Goal: Task Accomplishment & Management: Manage account settings

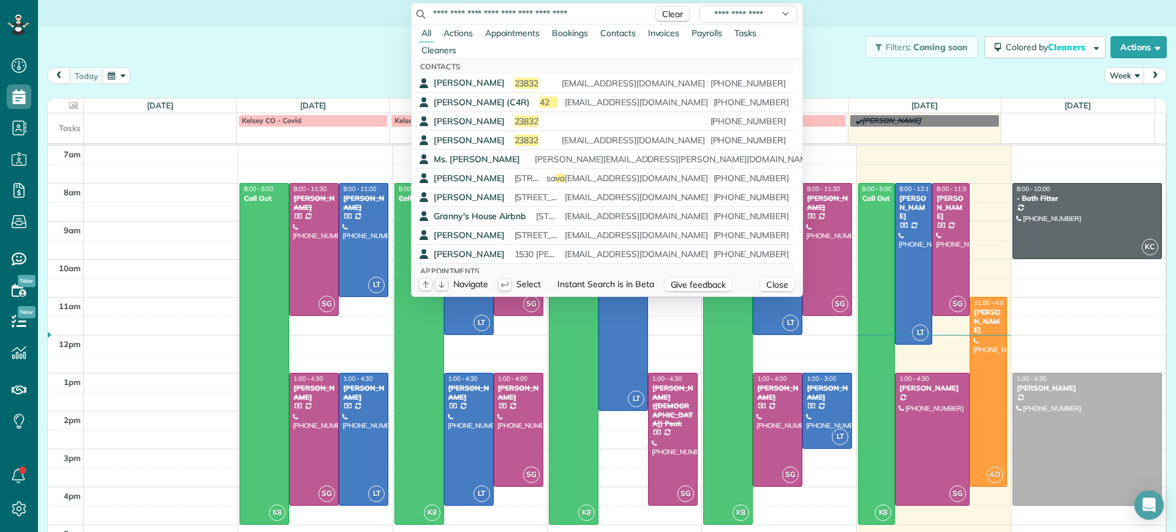
scroll to position [6, 6]
click at [894, 67] on html "Dashboard Scheduling Calendar View List View Dispatch View - Weekly scheduling …" at bounding box center [588, 266] width 1176 height 532
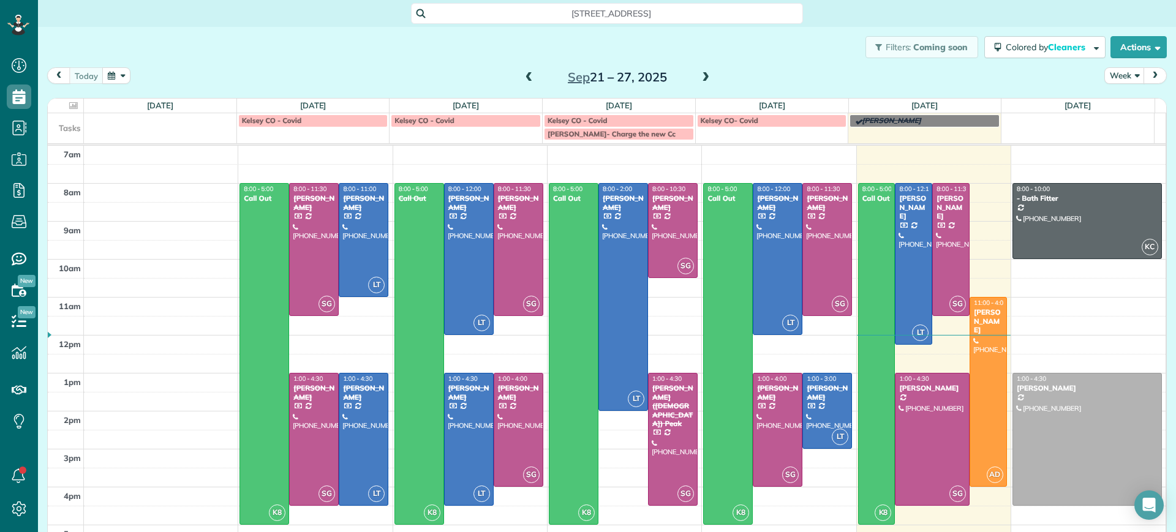
click at [702, 75] on span at bounding box center [705, 77] width 13 height 11
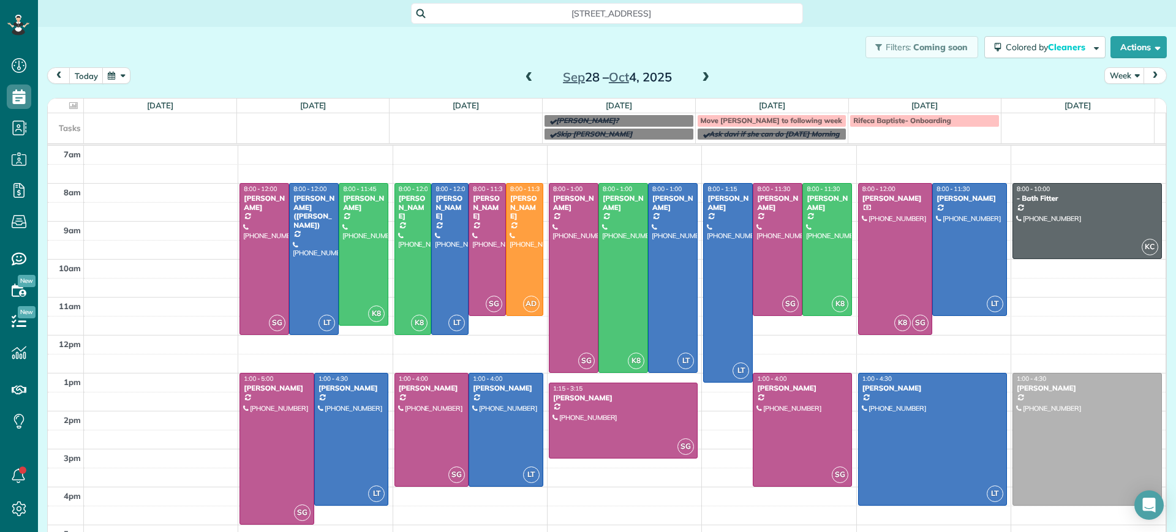
click at [522, 77] on span at bounding box center [528, 77] width 13 height 11
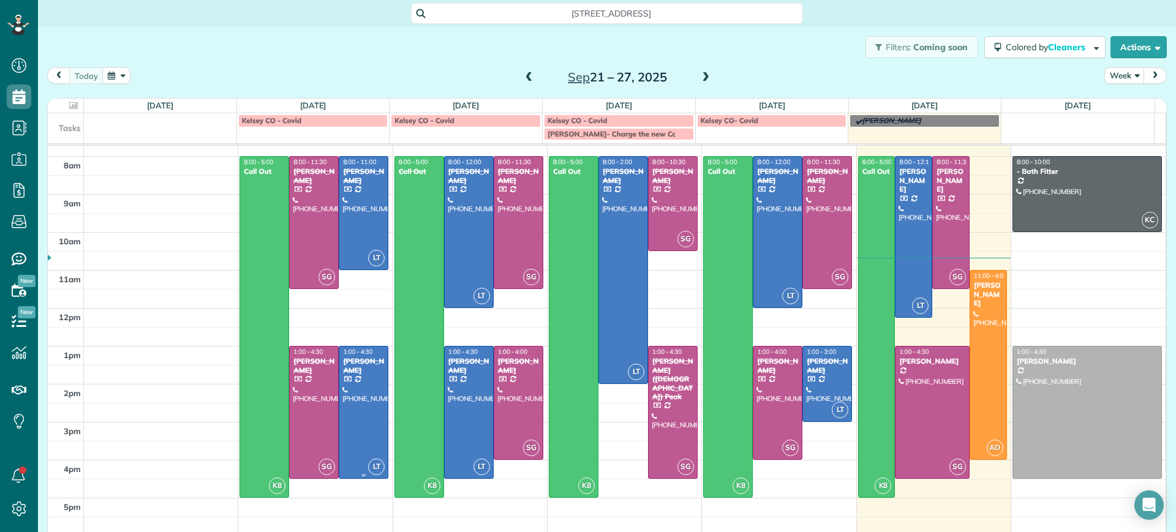
scroll to position [16, 0]
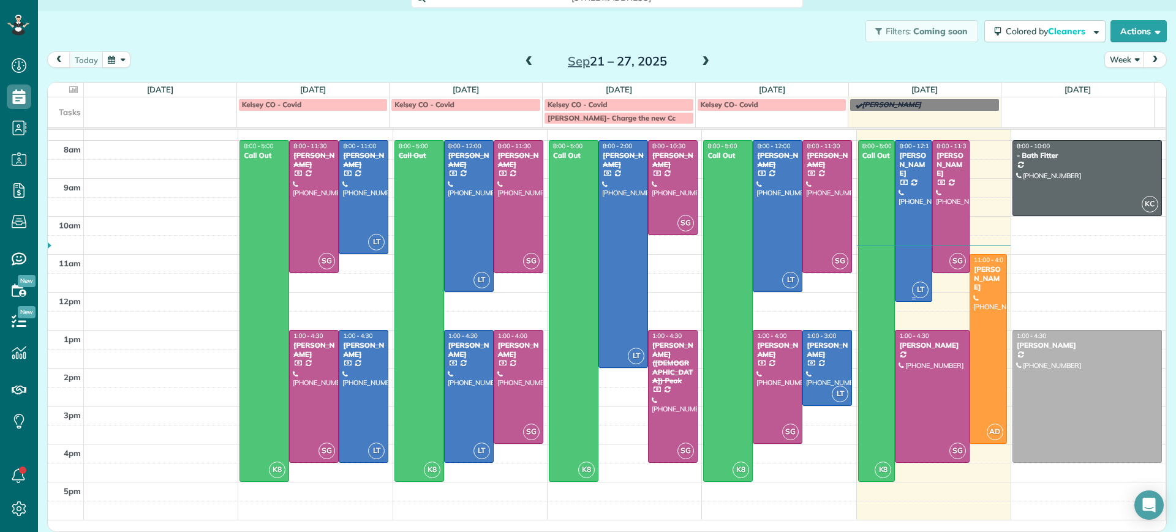
click at [897, 193] on div at bounding box center [913, 221] width 36 height 160
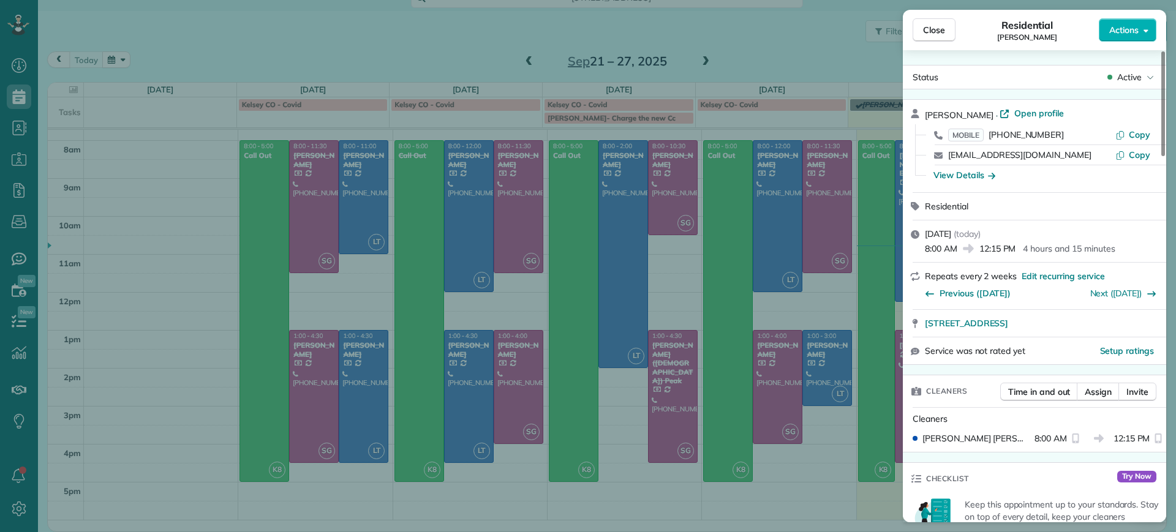
click at [759, 512] on div "Close Residential [PERSON_NAME] Actions Status Active [PERSON_NAME] · Open prof…" at bounding box center [588, 266] width 1176 height 532
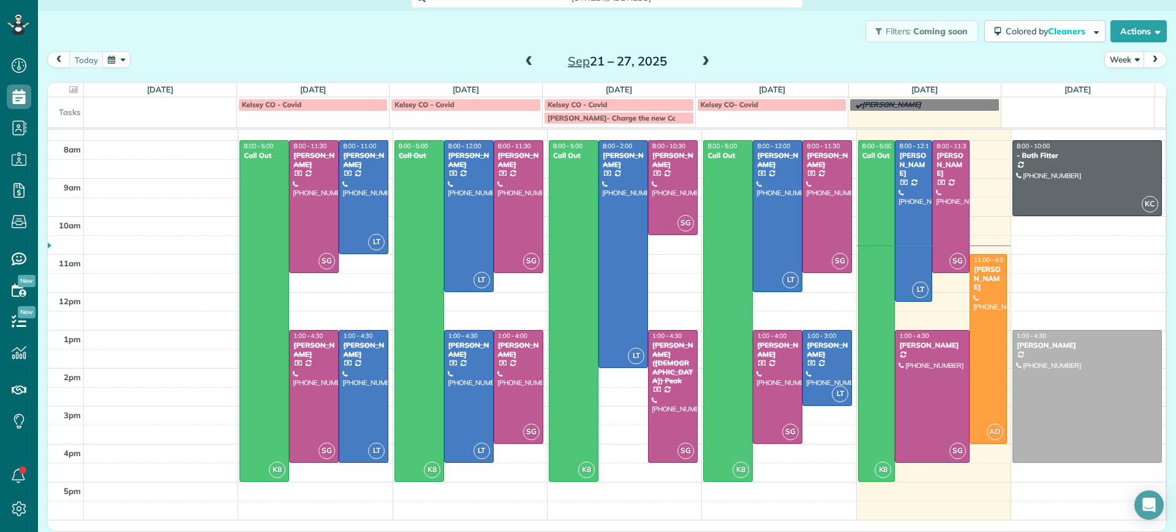
click at [702, 66] on span at bounding box center [705, 61] width 13 height 11
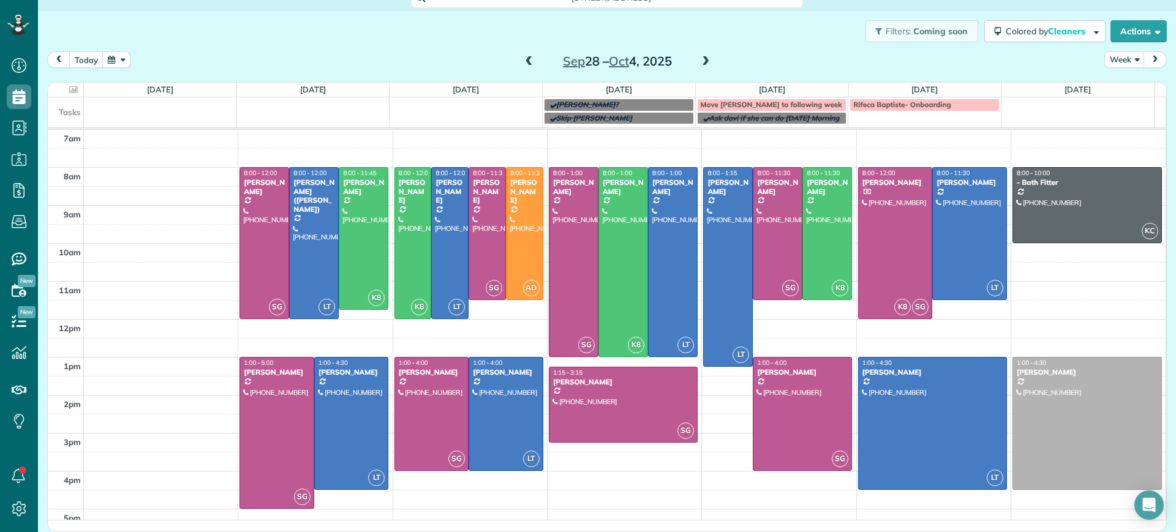
click at [702, 66] on span at bounding box center [705, 61] width 13 height 11
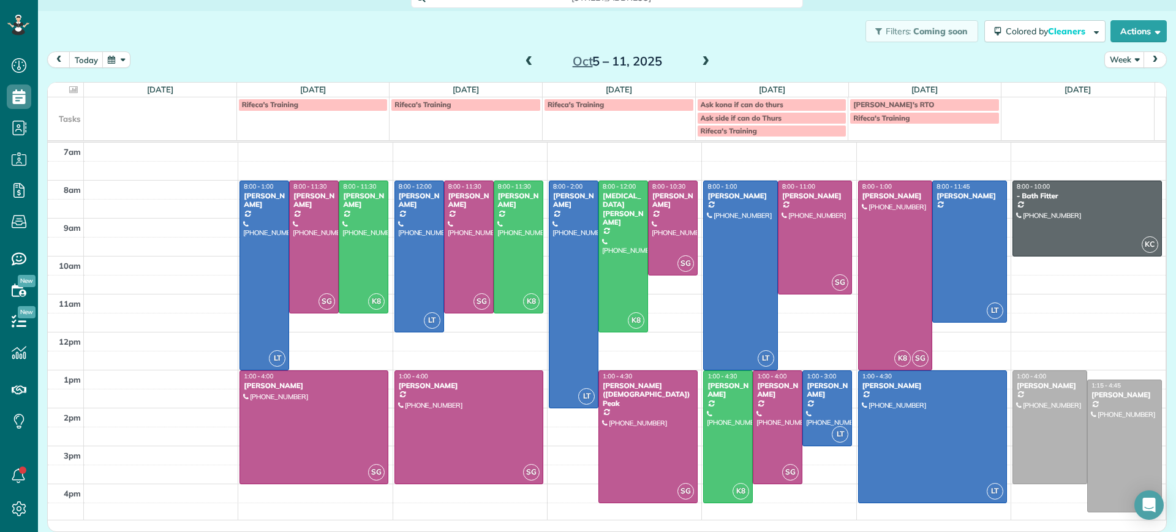
click at [522, 62] on span at bounding box center [528, 61] width 13 height 11
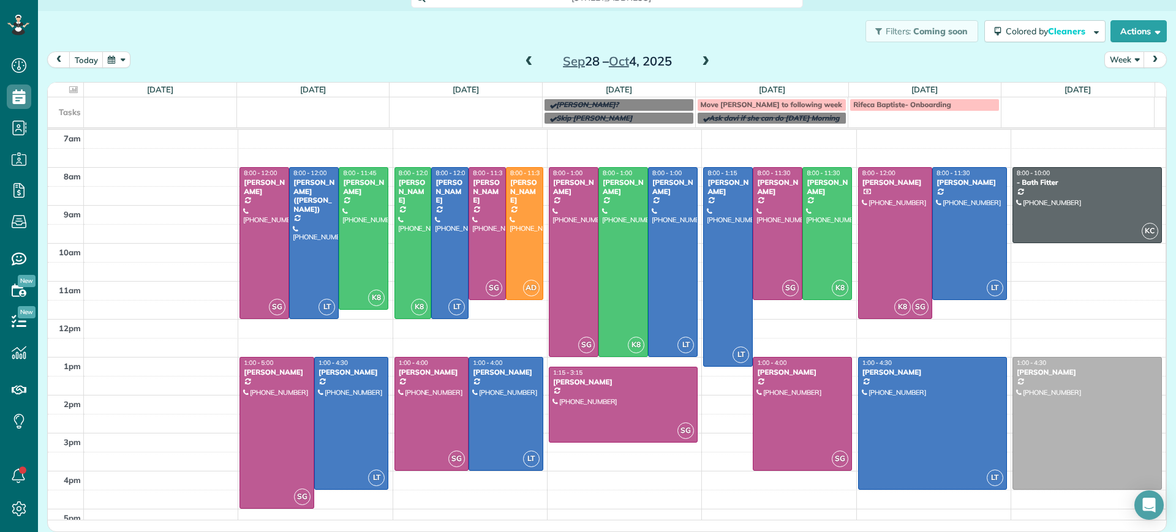
click at [703, 65] on span at bounding box center [705, 61] width 13 height 11
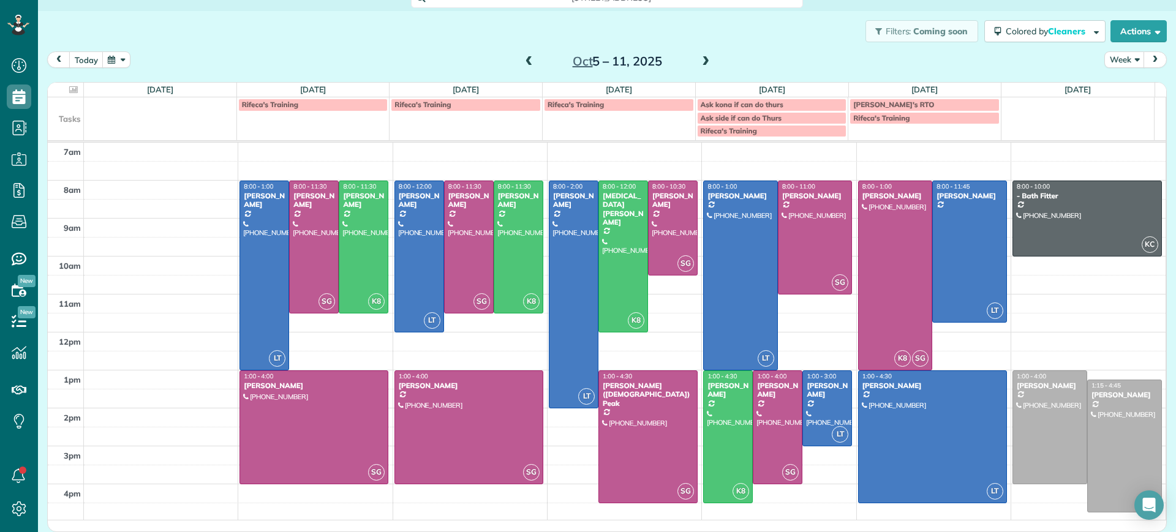
click at [699, 59] on span at bounding box center [705, 61] width 13 height 11
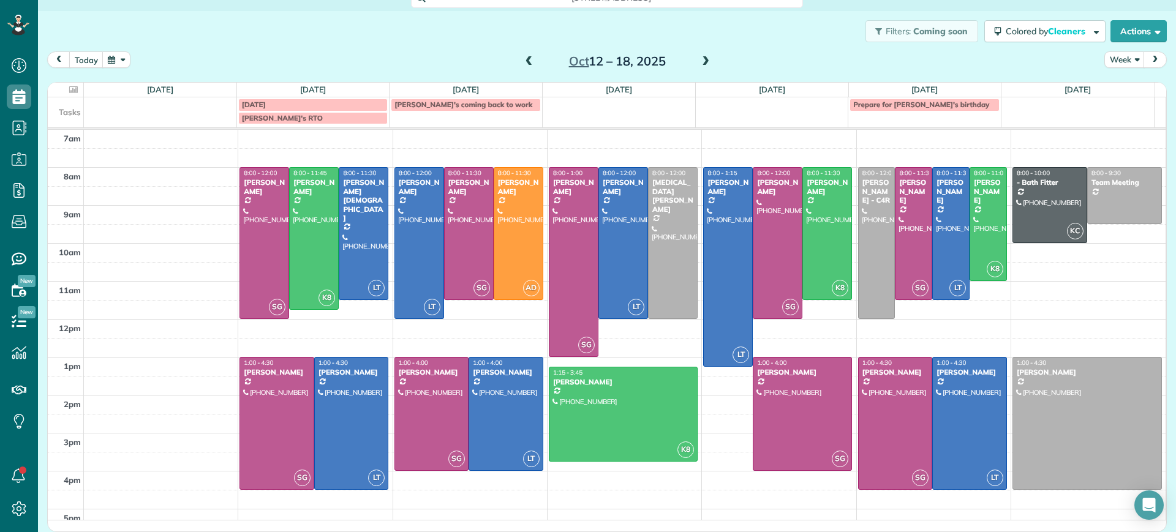
click at [700, 63] on span at bounding box center [705, 61] width 13 height 11
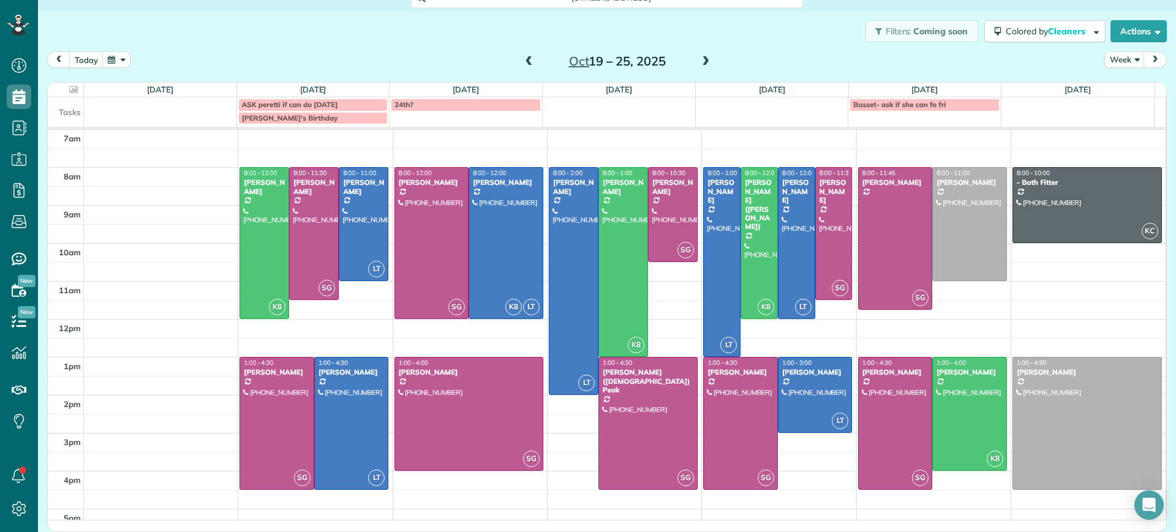
click at [522, 62] on span at bounding box center [528, 61] width 13 height 11
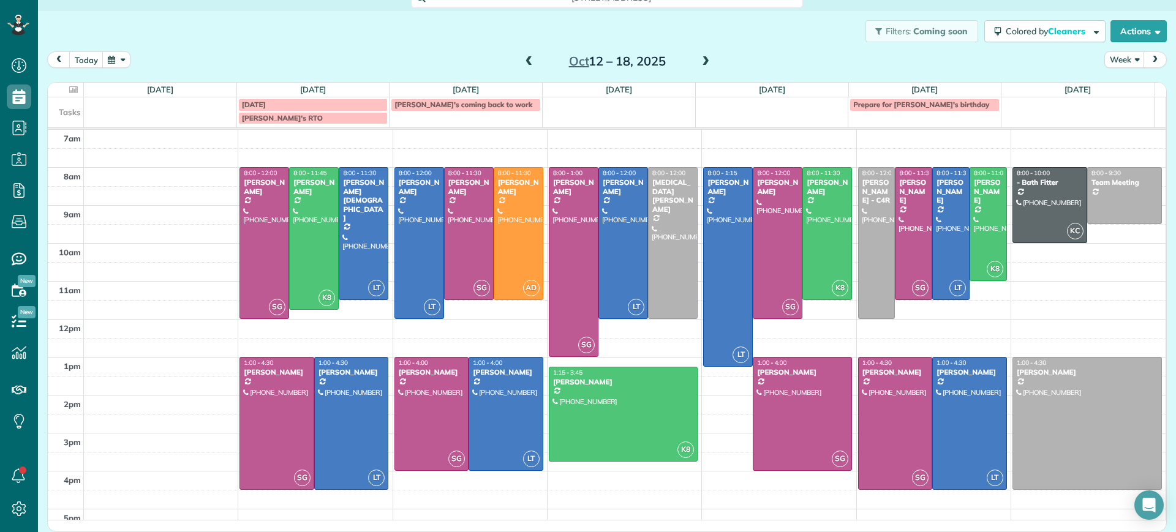
click at [703, 59] on span at bounding box center [705, 61] width 13 height 11
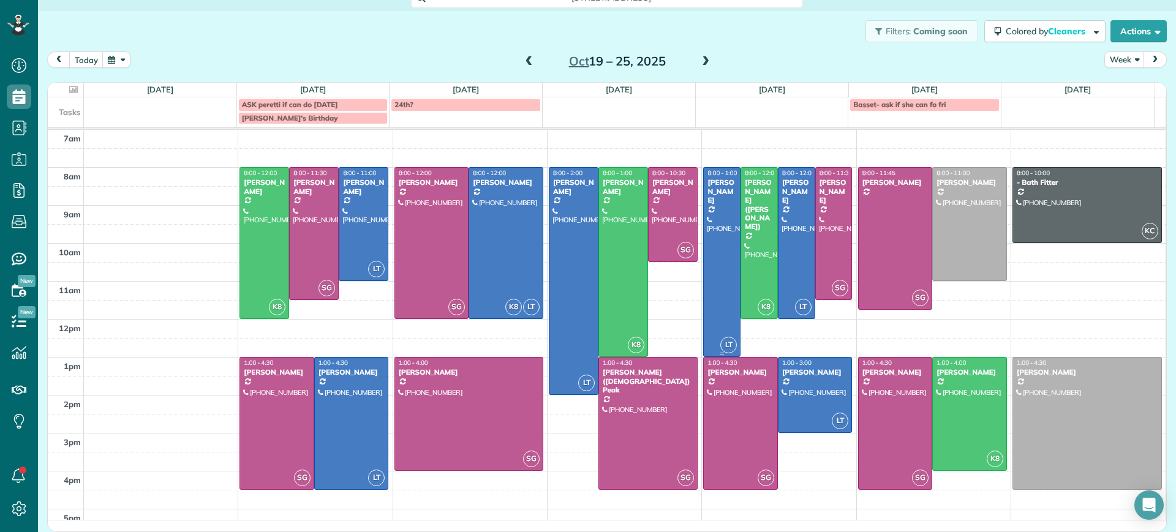
click at [716, 185] on div "[PERSON_NAME]" at bounding box center [722, 191] width 30 height 26
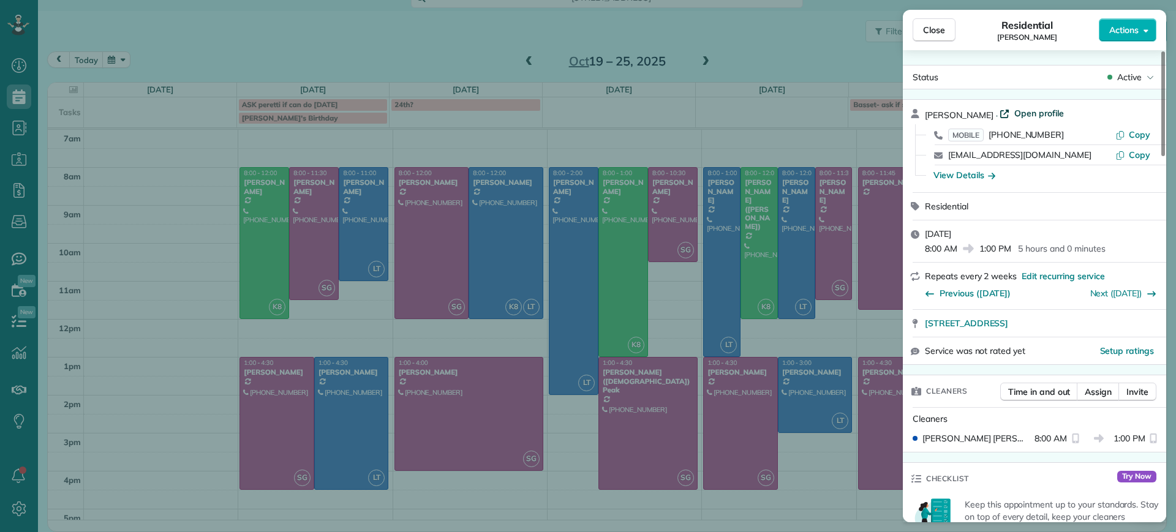
click at [1014, 115] on span "Open profile" at bounding box center [1039, 113] width 50 height 12
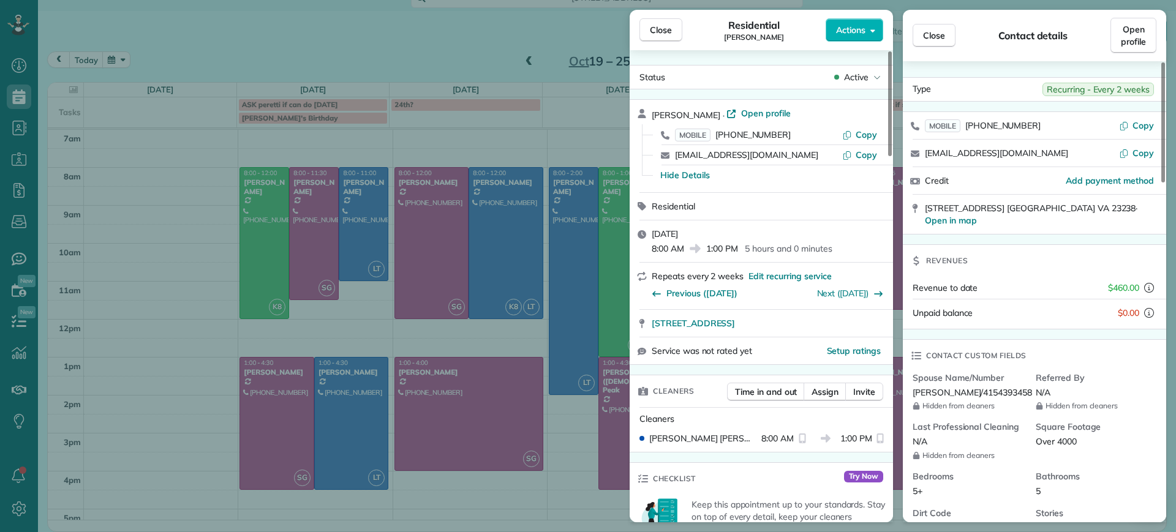
click at [447, 174] on div "Close Residential [PERSON_NAME] Actions Status Active [PERSON_NAME] · Open prof…" at bounding box center [588, 266] width 1176 height 532
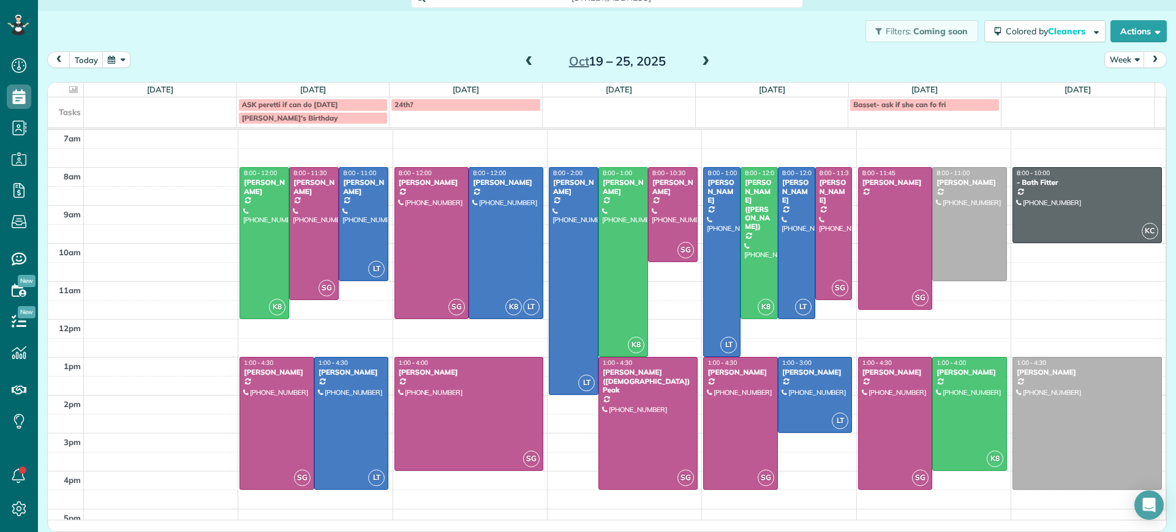
click at [699, 64] on span at bounding box center [705, 61] width 13 height 11
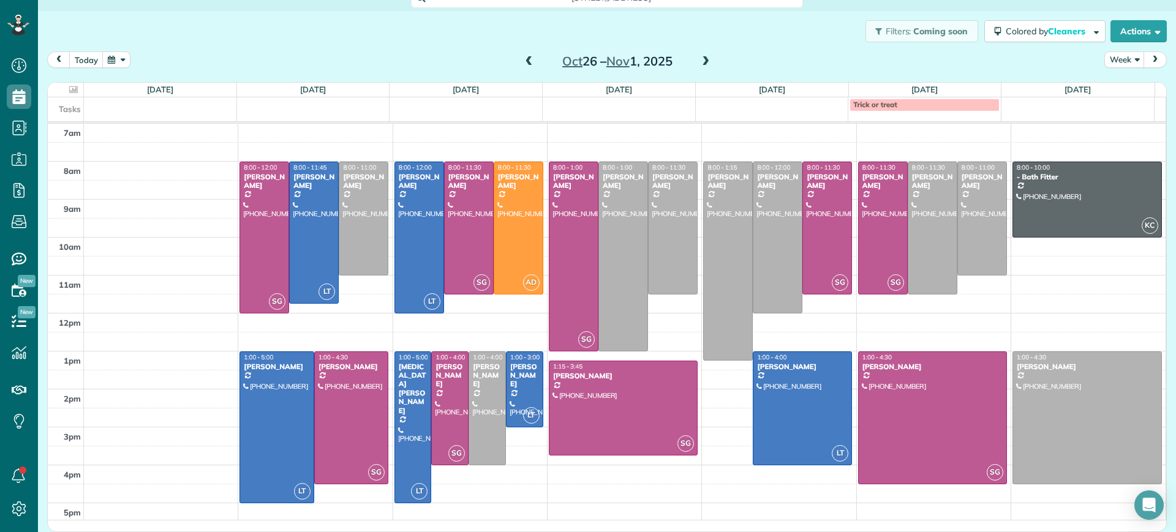
click at [528, 58] on span at bounding box center [528, 61] width 13 height 11
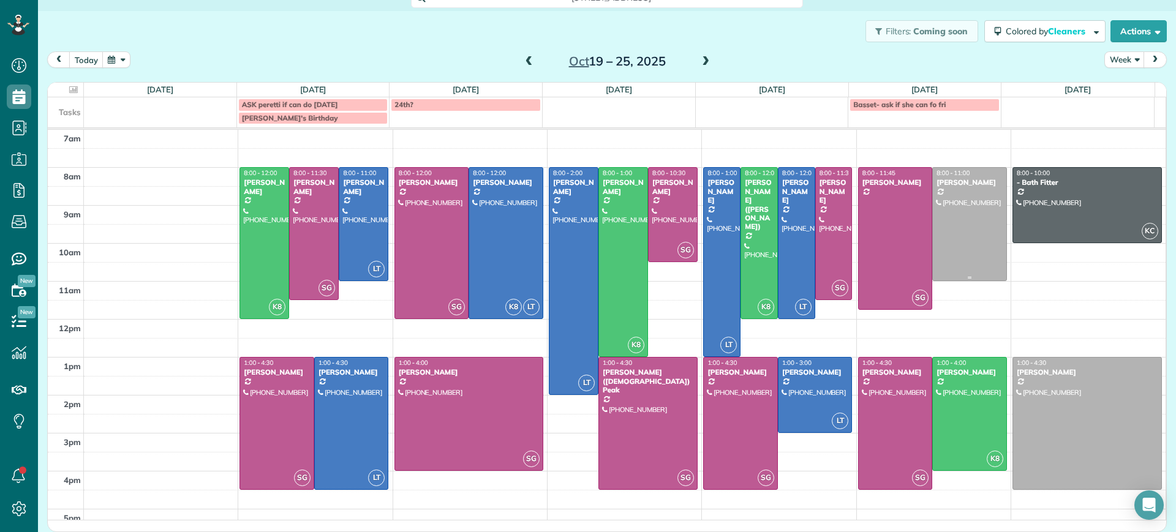
click at [963, 219] on div at bounding box center [968, 224] width 73 height 113
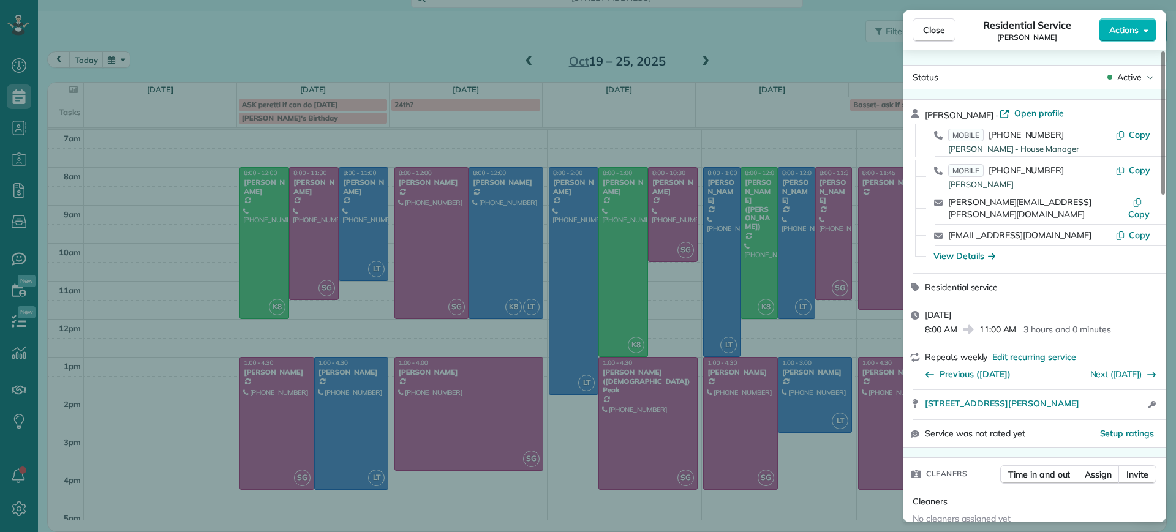
click at [823, 385] on div "Close Residential Service [PERSON_NAME] Actions Status Active [PERSON_NAME] · O…" at bounding box center [588, 266] width 1176 height 532
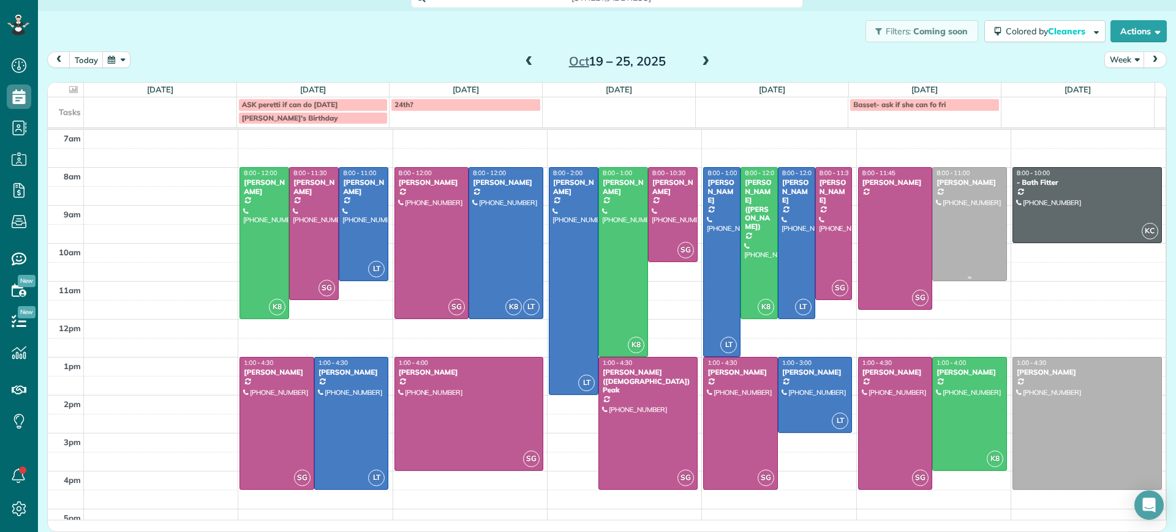
click at [935, 227] on div at bounding box center [968, 224] width 73 height 113
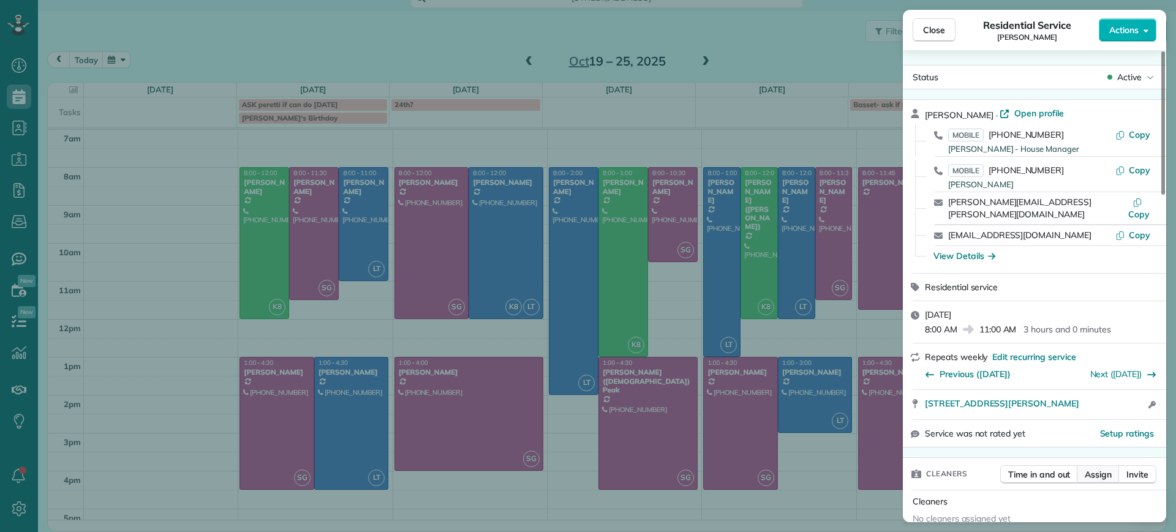
click at [1100, 471] on button "Assign" at bounding box center [1097, 474] width 43 height 18
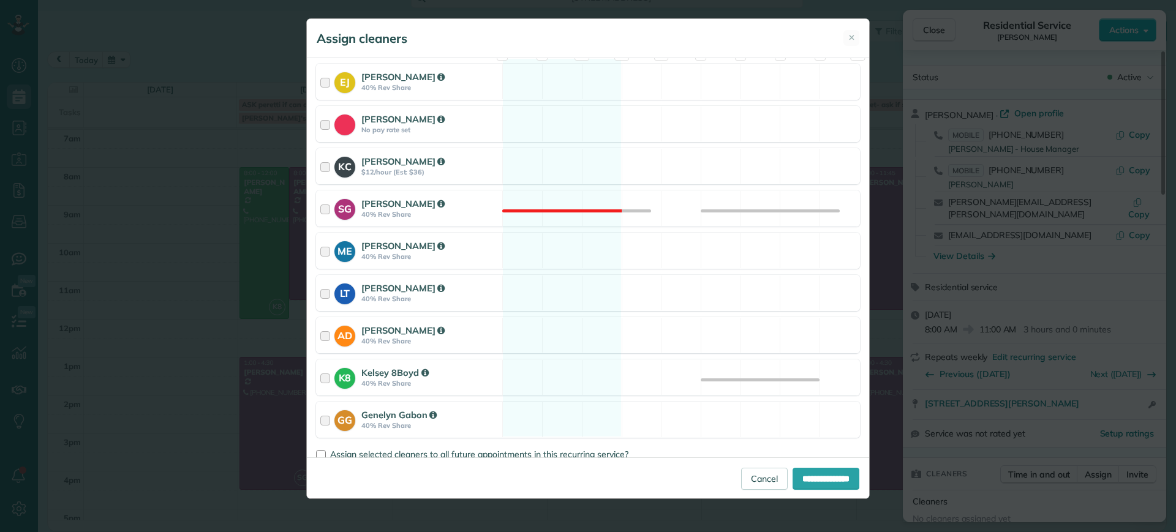
scroll to position [153, 0]
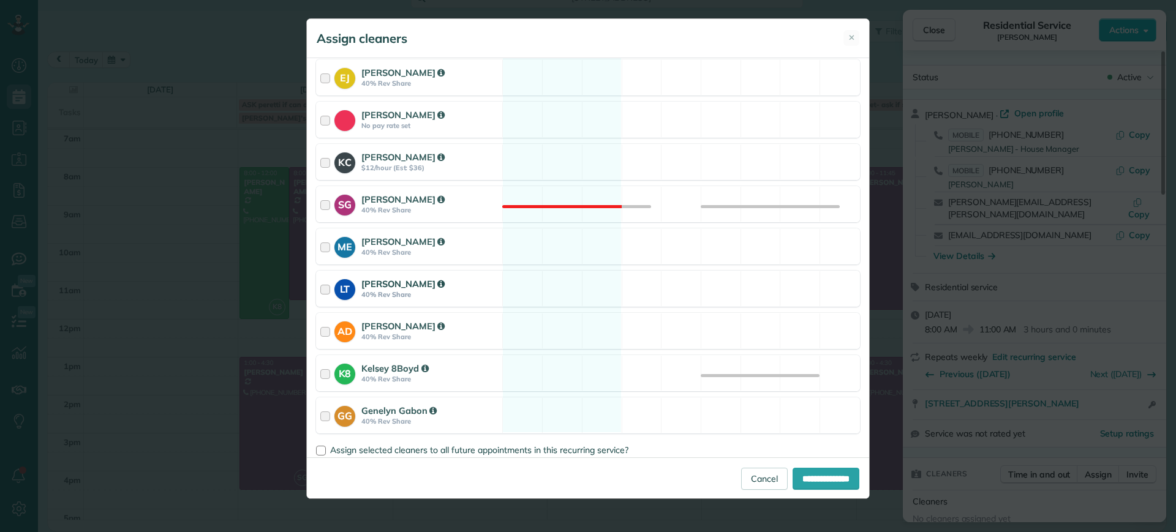
click at [539, 271] on div "LT [PERSON_NAME] 40% Rev Share Available" at bounding box center [588, 289] width 544 height 36
click at [822, 478] on input "**********" at bounding box center [825, 479] width 67 height 22
type input "**********"
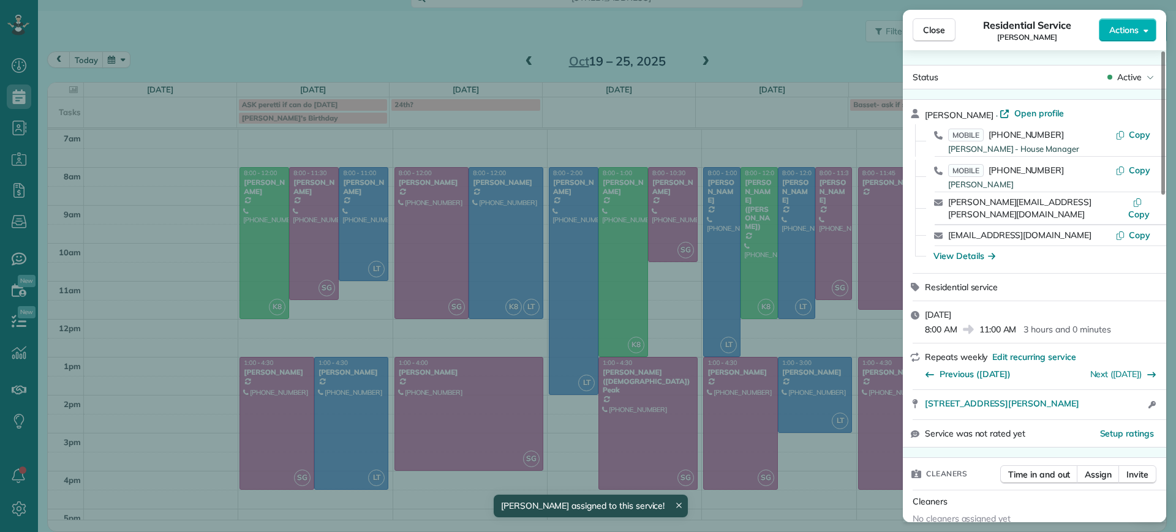
click at [869, 267] on div "Close Residential Service [PERSON_NAME] Actions Status Active [PERSON_NAME] · O…" at bounding box center [588, 266] width 1176 height 532
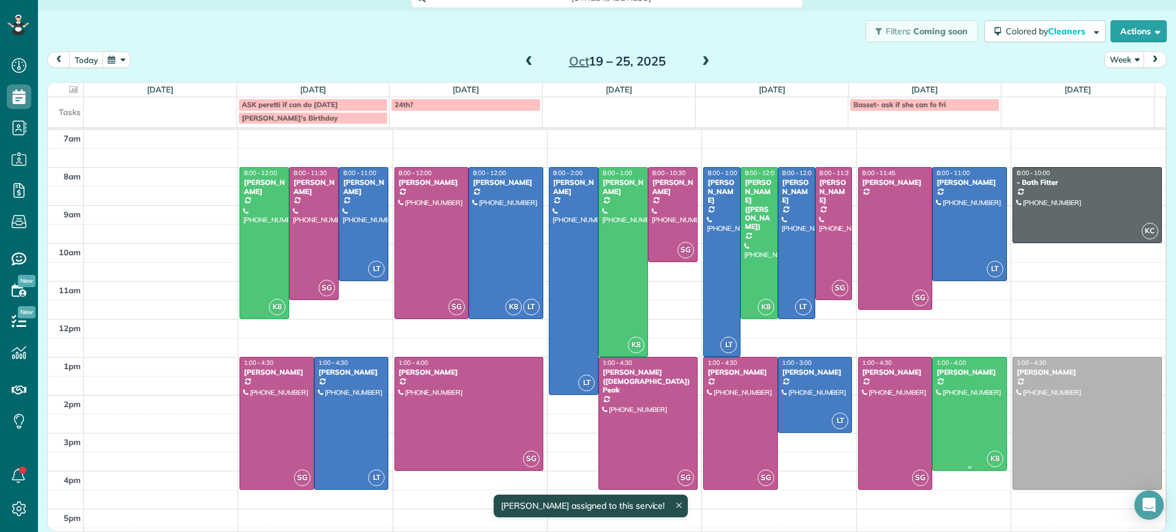
click at [949, 393] on div at bounding box center [968, 414] width 73 height 113
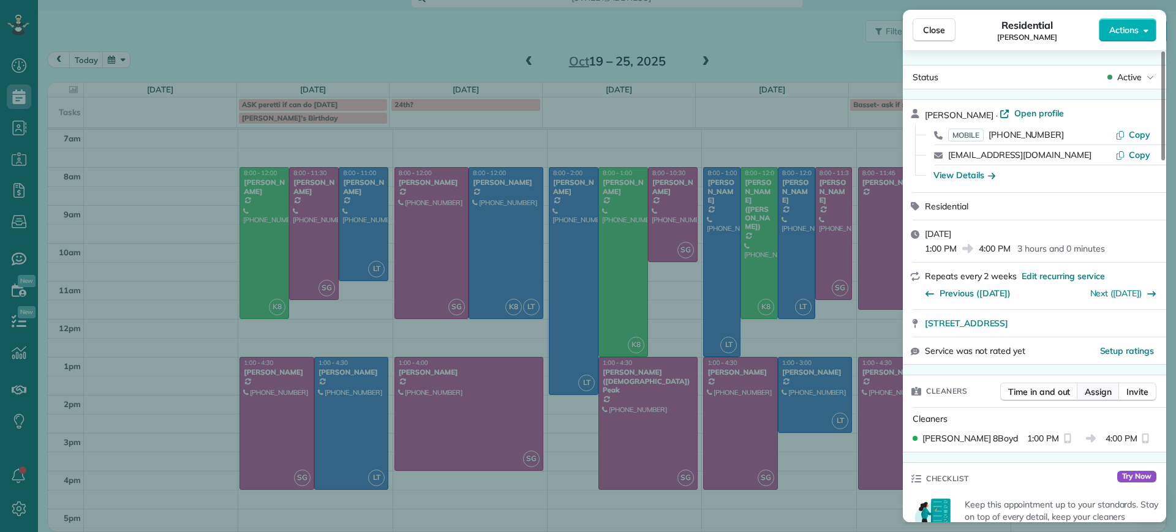
click at [1093, 392] on span "Assign" at bounding box center [1097, 392] width 27 height 12
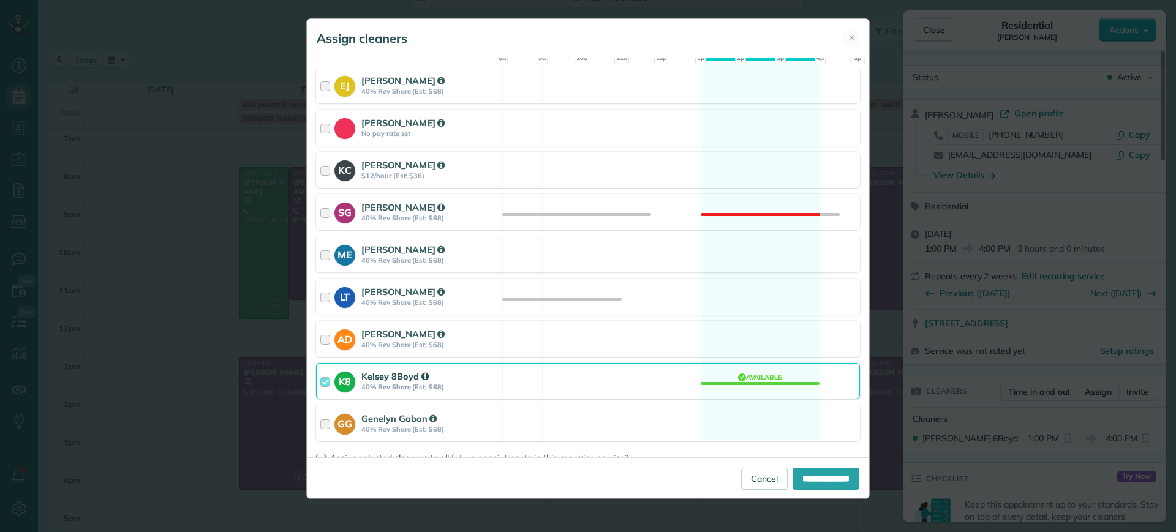
scroll to position [153, 0]
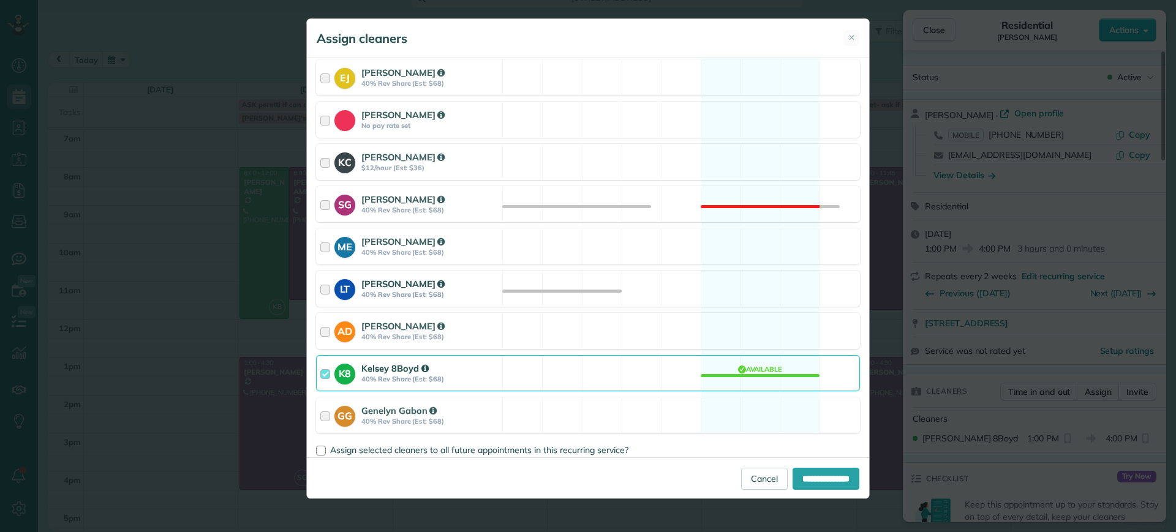
click at [766, 299] on div "LT [PERSON_NAME] 40% Rev Share (Est: $68) Available" at bounding box center [588, 289] width 544 height 36
click at [762, 293] on div "LT [PERSON_NAME] 40% Rev Share (Est: $68) Available" at bounding box center [588, 289] width 544 height 36
click at [750, 381] on div "K8 Kelsey 8Boyd 40% Rev Share (Est: $68) Available" at bounding box center [588, 373] width 544 height 36
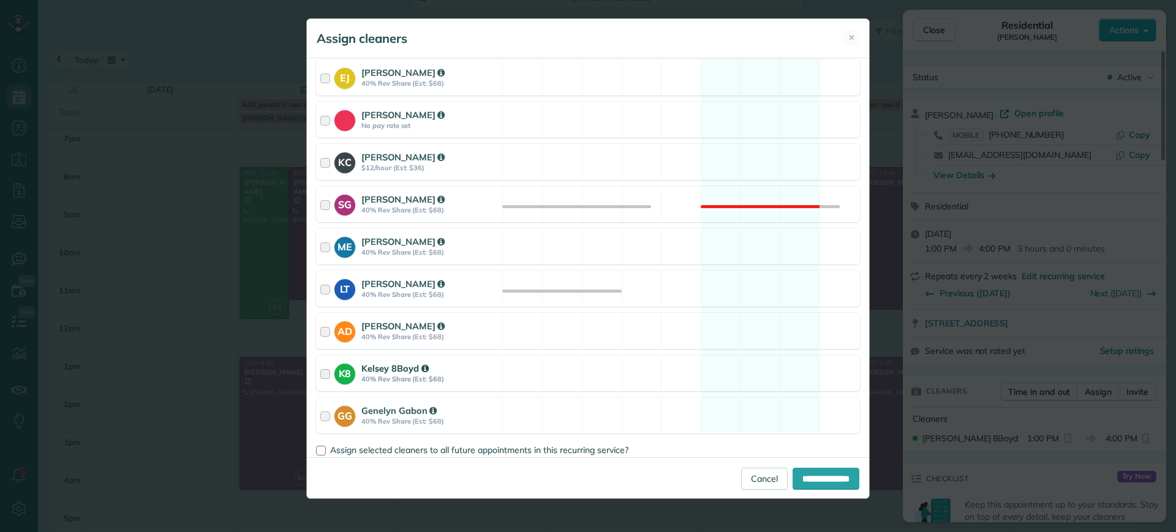
drag, startPoint x: 739, startPoint y: 299, endPoint x: 774, endPoint y: 391, distance: 98.2
click at [739, 304] on div "LT [PERSON_NAME] 40% Rev Share (Est: $68) Available" at bounding box center [588, 289] width 544 height 36
click at [793, 470] on input "**********" at bounding box center [825, 479] width 67 height 22
type input "**********"
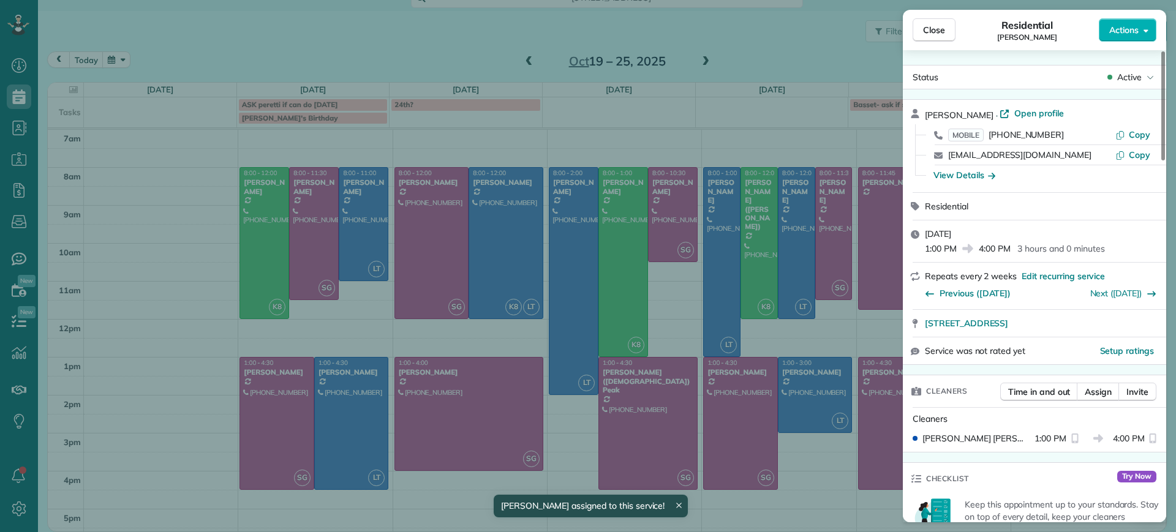
click at [840, 371] on div "Close Residential [PERSON_NAME] Actions Status Active [PERSON_NAME] · Open prof…" at bounding box center [588, 266] width 1176 height 532
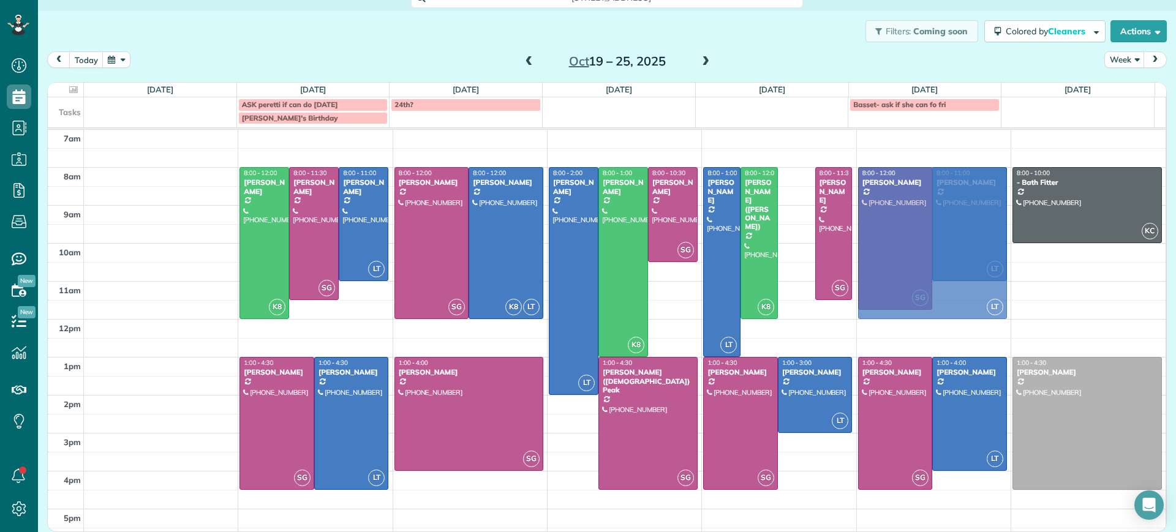
drag, startPoint x: 764, startPoint y: 211, endPoint x: 920, endPoint y: 197, distance: 156.1
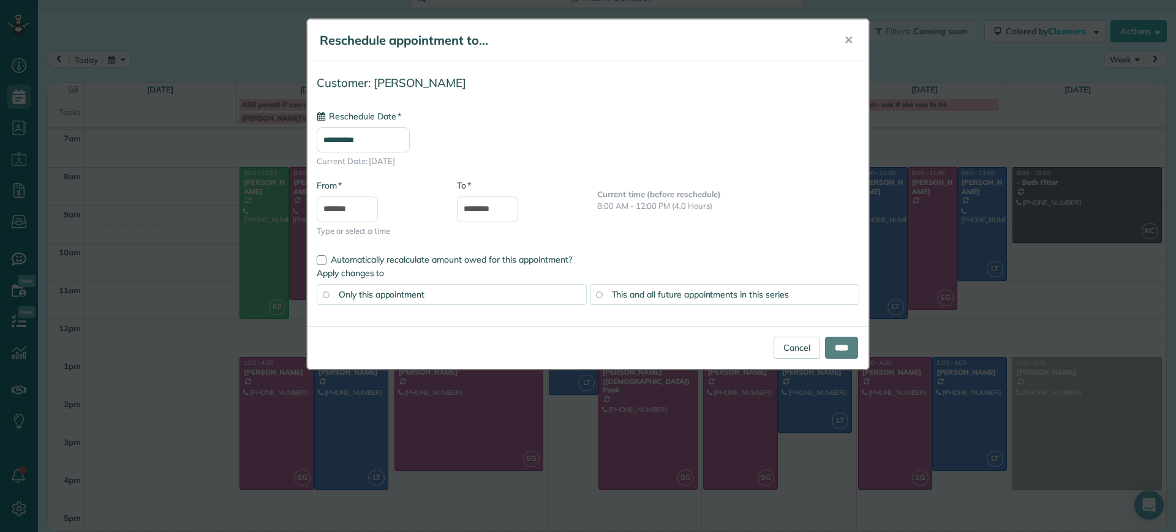
type input "**********"
click at [831, 349] on input "****" at bounding box center [841, 348] width 33 height 22
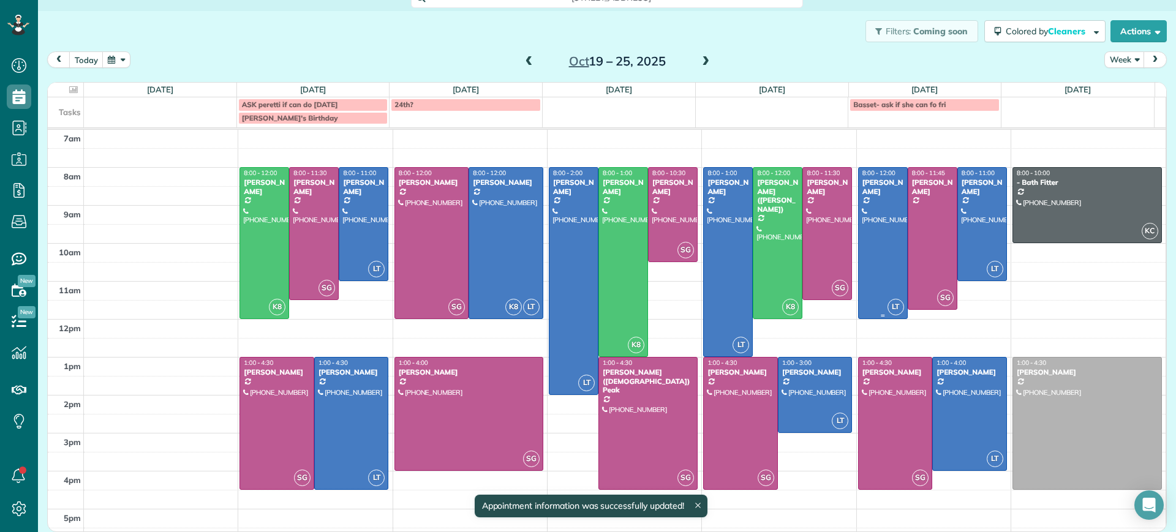
click at [874, 236] on div at bounding box center [882, 243] width 48 height 151
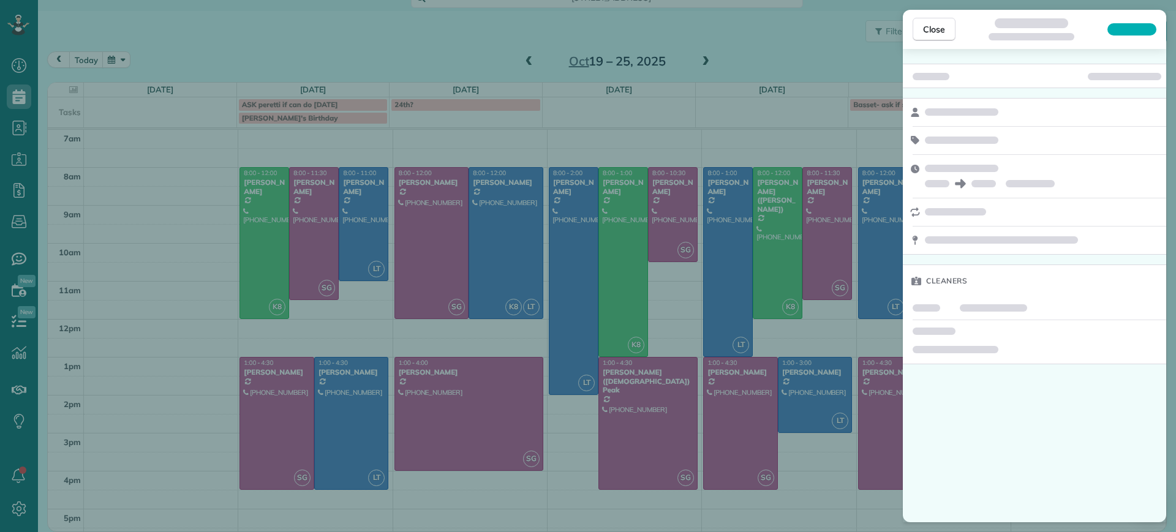
click at [800, 353] on div "Close Cleaners" at bounding box center [588, 266] width 1176 height 532
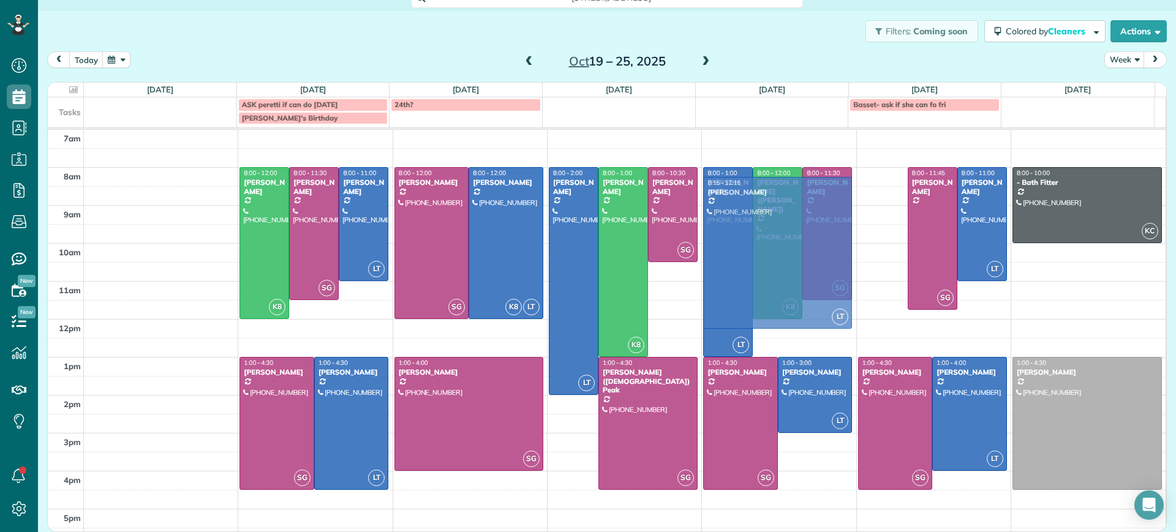
drag, startPoint x: 862, startPoint y: 264, endPoint x: 797, endPoint y: 269, distance: 65.7
click at [797, 269] on body "Dashboard Scheduling Calendar View List View Dispatch View - Weekly scheduling …" at bounding box center [588, 266] width 1176 height 532
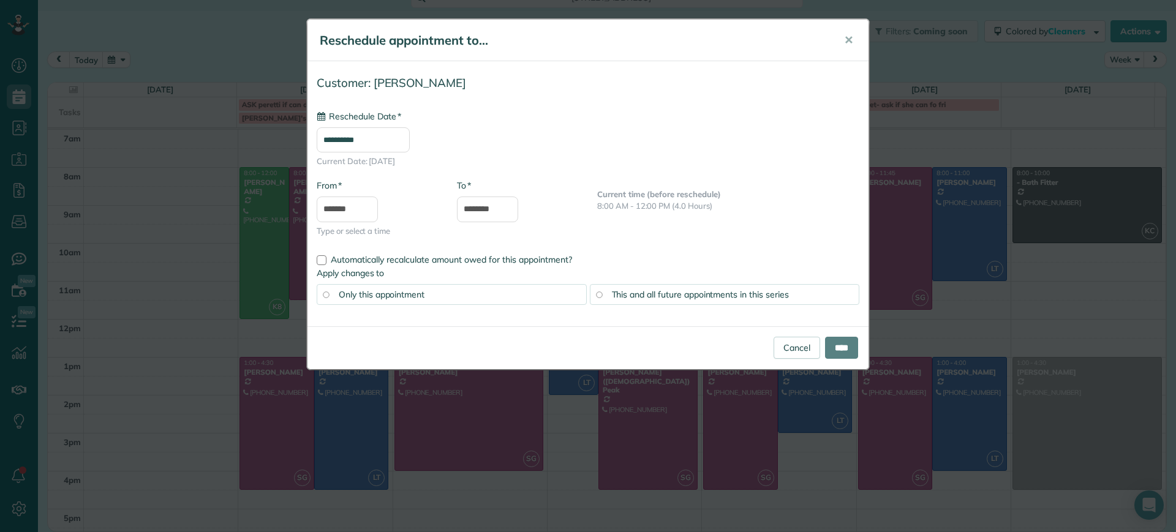
type input "**********"
click at [853, 31] on button "✕" at bounding box center [848, 40] width 28 height 29
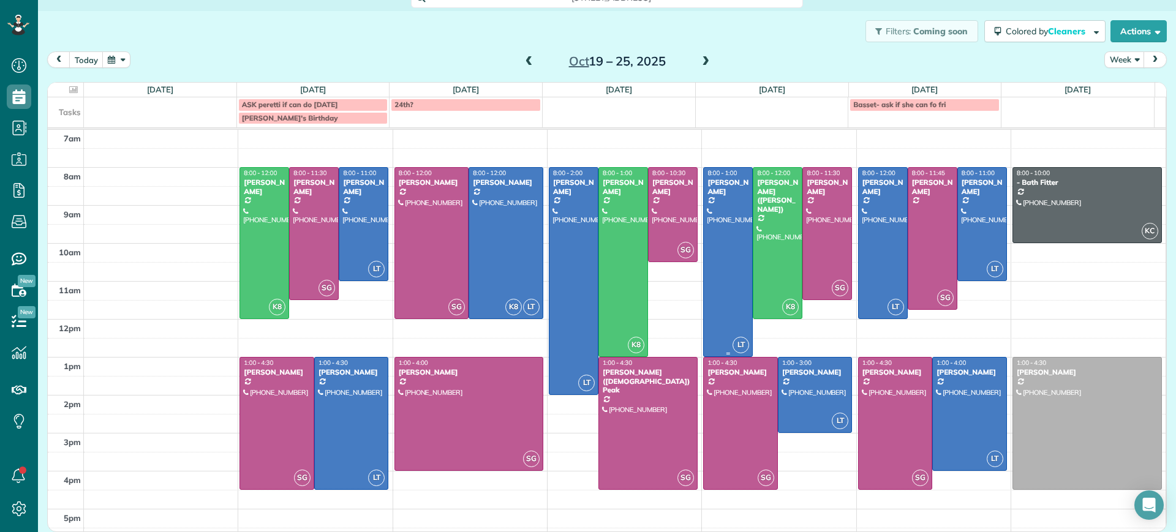
click at [713, 237] on div at bounding box center [727, 262] width 48 height 189
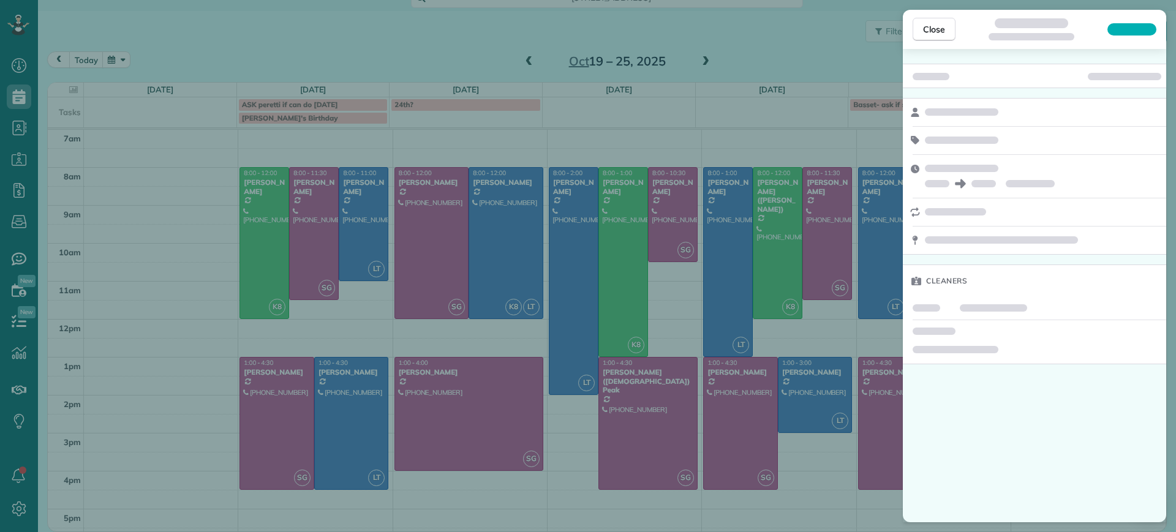
click at [925, 222] on div at bounding box center [1033, 212] width 263 height 28
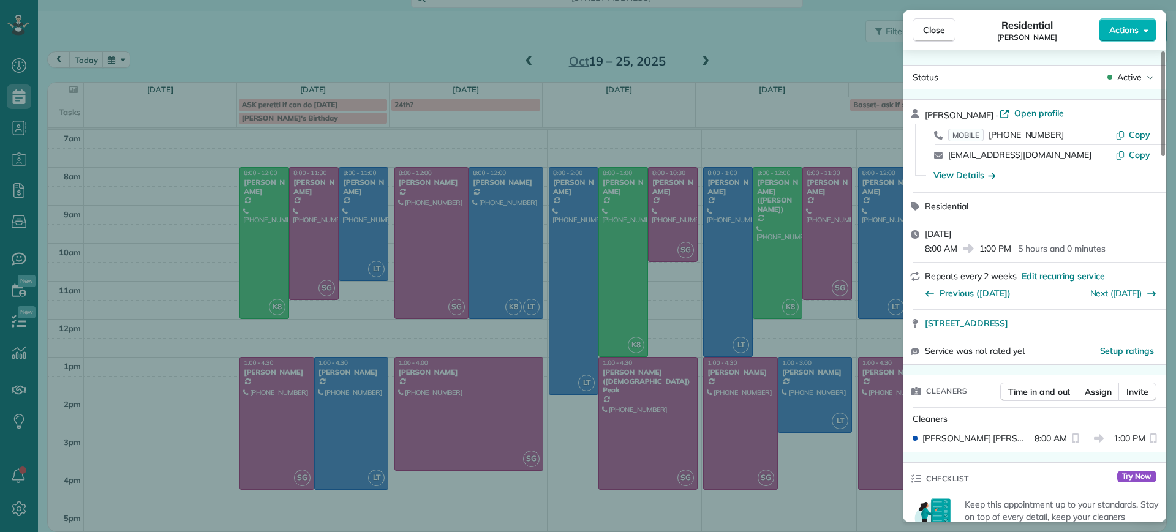
click at [894, 129] on div "Close Residential [PERSON_NAME] Actions Status Active [PERSON_NAME] · Open prof…" at bounding box center [588, 266] width 1176 height 532
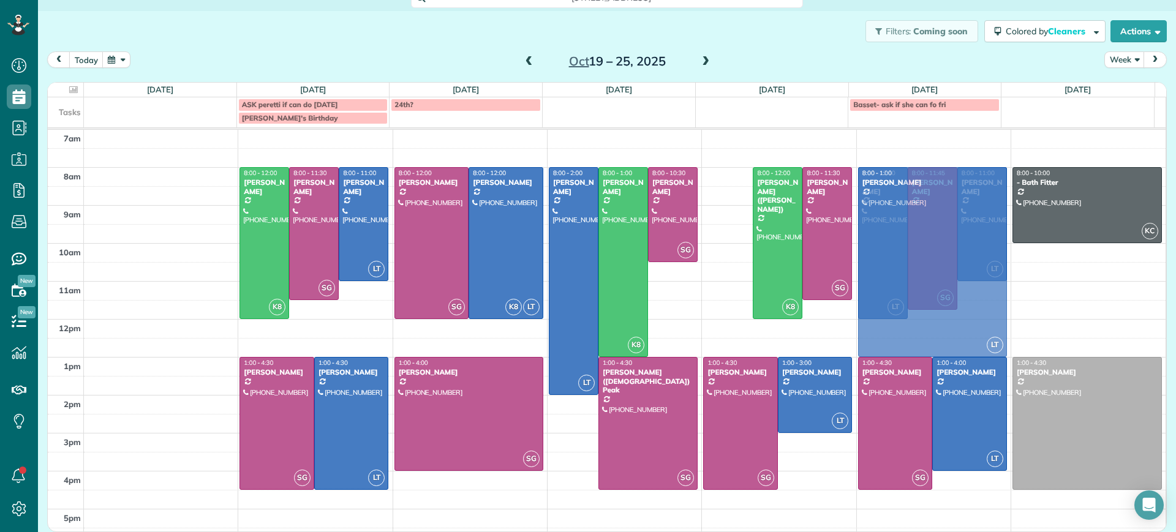
drag, startPoint x: 716, startPoint y: 206, endPoint x: 935, endPoint y: 202, distance: 218.6
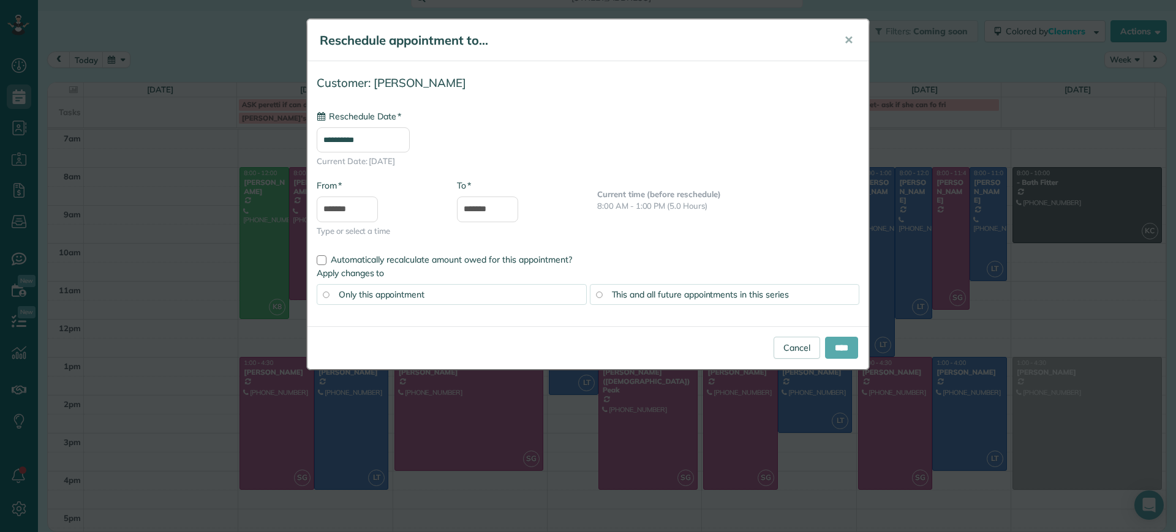
type input "**********"
click at [837, 352] on input "****" at bounding box center [841, 348] width 33 height 22
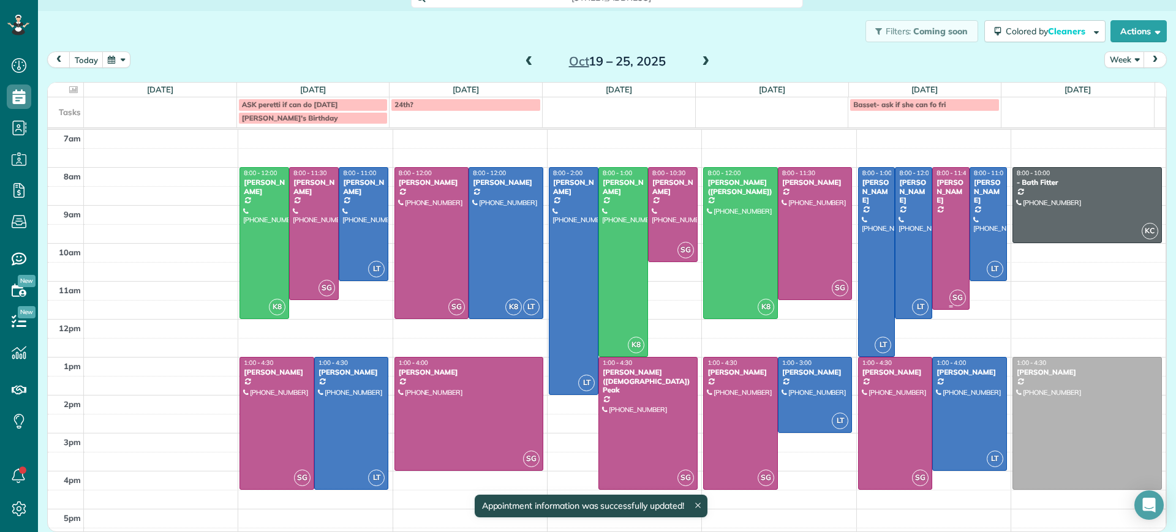
click at [932, 230] on div at bounding box center [950, 238] width 36 height 141
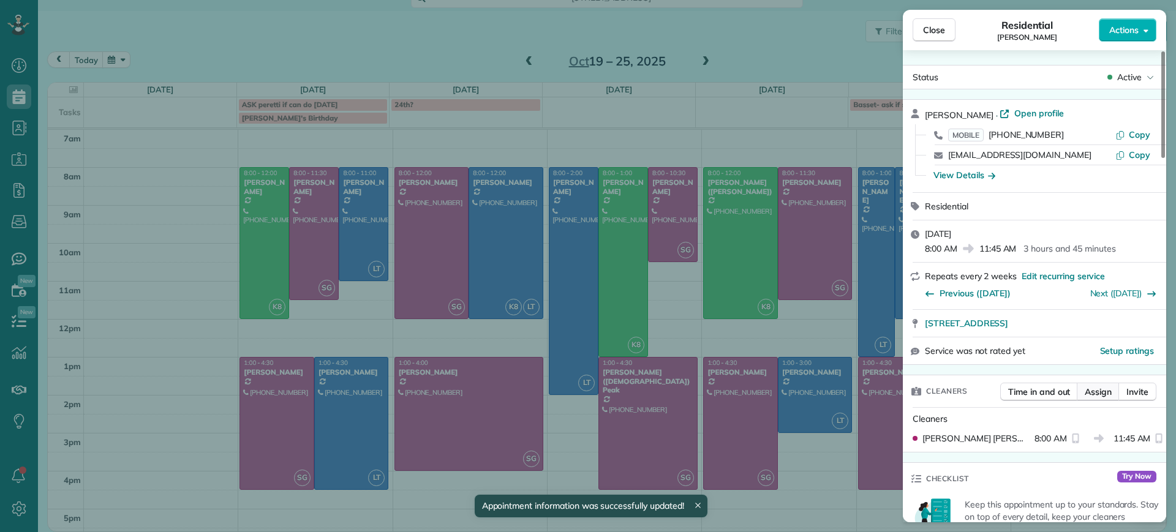
click at [1098, 394] on span "Assign" at bounding box center [1097, 392] width 27 height 12
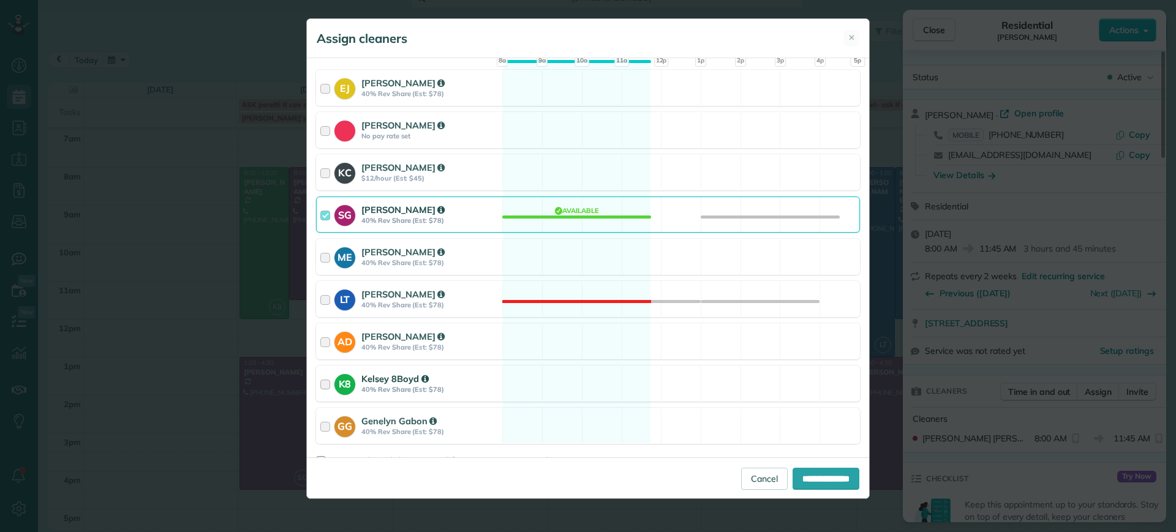
scroll to position [153, 0]
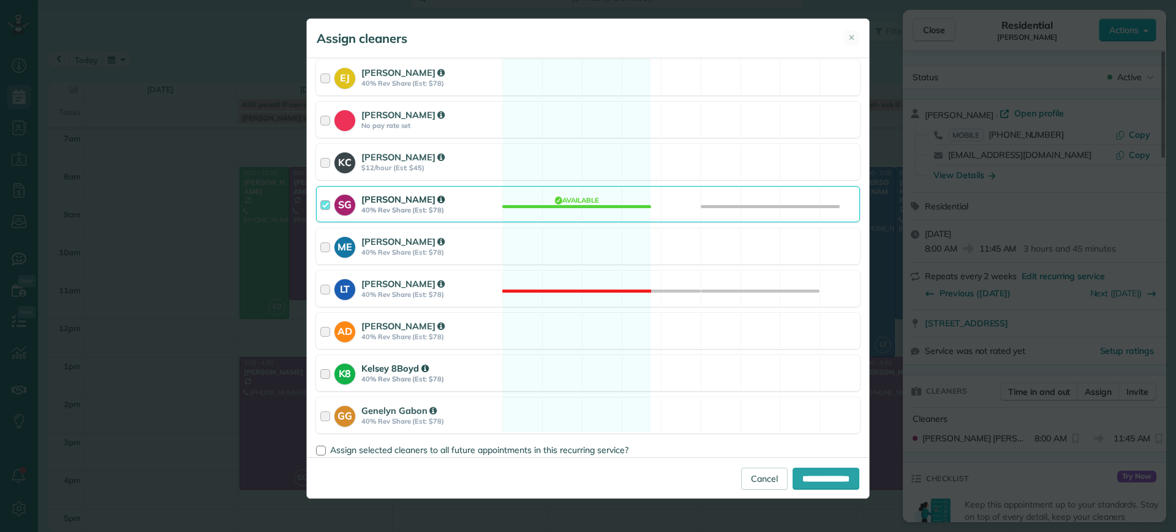
click at [590, 383] on div "K8 Kelsey 8Boyd 40% Rev Share (Est: $78) Available" at bounding box center [588, 373] width 544 height 36
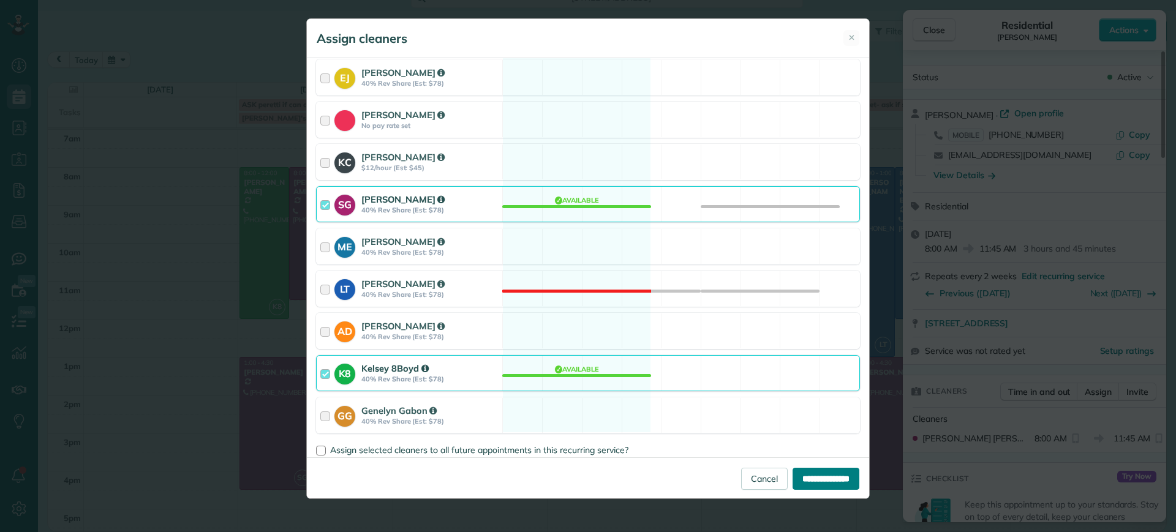
drag, startPoint x: 816, startPoint y: 474, endPoint x: 613, endPoint y: 138, distance: 392.2
click at [618, 138] on form "Cleaning for [PERSON_NAME] [DATE] 8:00 AM to 11:45 AM [STREET_ADDRESS] Service …" at bounding box center [588, 278] width 562 height 440
drag, startPoint x: 590, startPoint y: 222, endPoint x: 612, endPoint y: 243, distance: 30.3
click at [590, 222] on div "Cleaning for [PERSON_NAME] [DATE] 8:00 AM to 11:45 AM [STREET_ADDRESS] Service …" at bounding box center [588, 257] width 562 height 399
click at [549, 193] on div "SG [PERSON_NAME] 40% Rev Share (Est: $78) Available" at bounding box center [588, 204] width 544 height 36
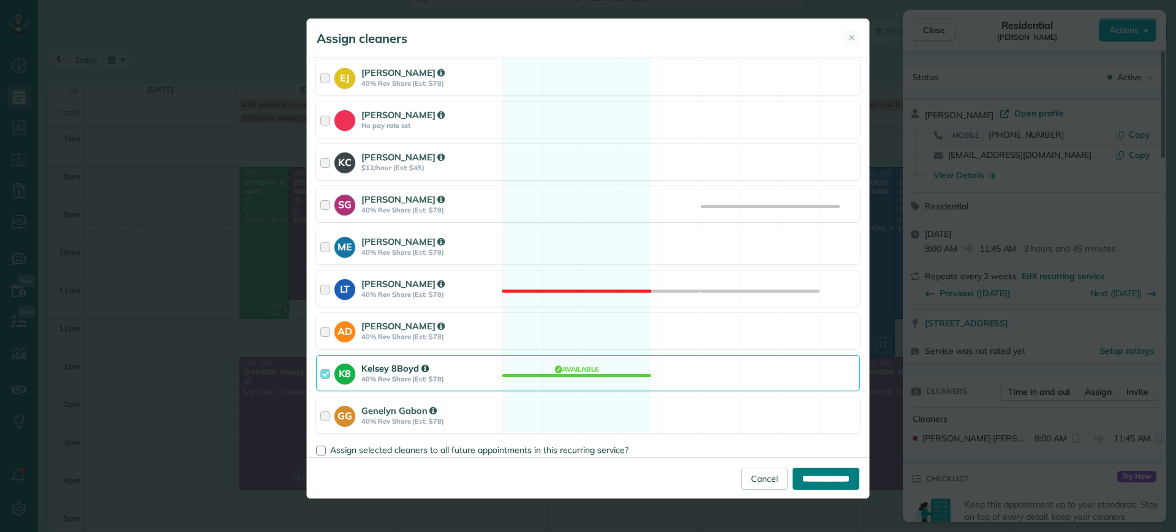
click at [815, 476] on input "**********" at bounding box center [825, 479] width 67 height 22
type input "**********"
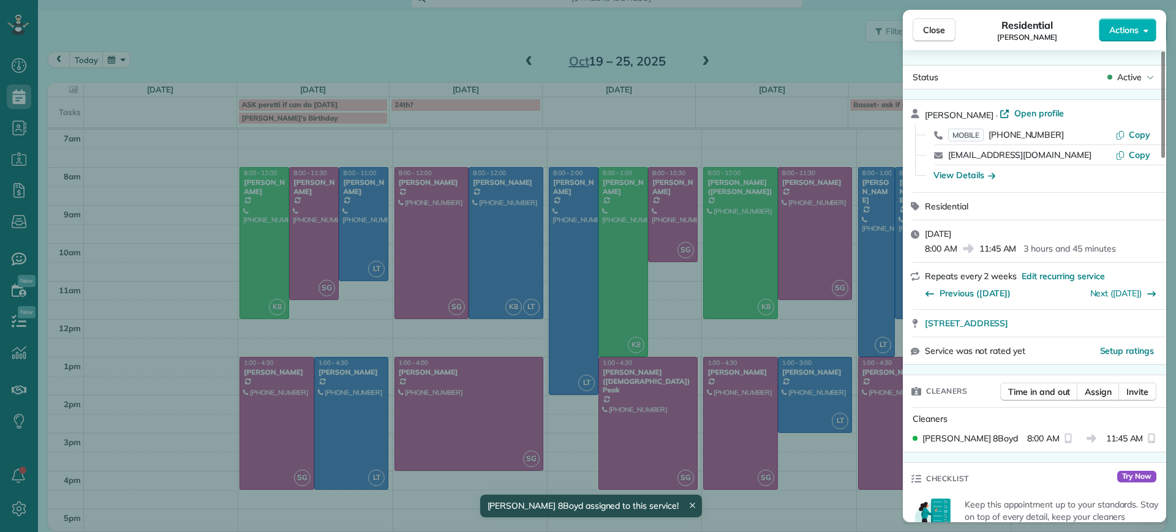
click at [868, 331] on div "Close Residential [PERSON_NAME] Actions Status Active [PERSON_NAME] · Open prof…" at bounding box center [588, 266] width 1176 height 532
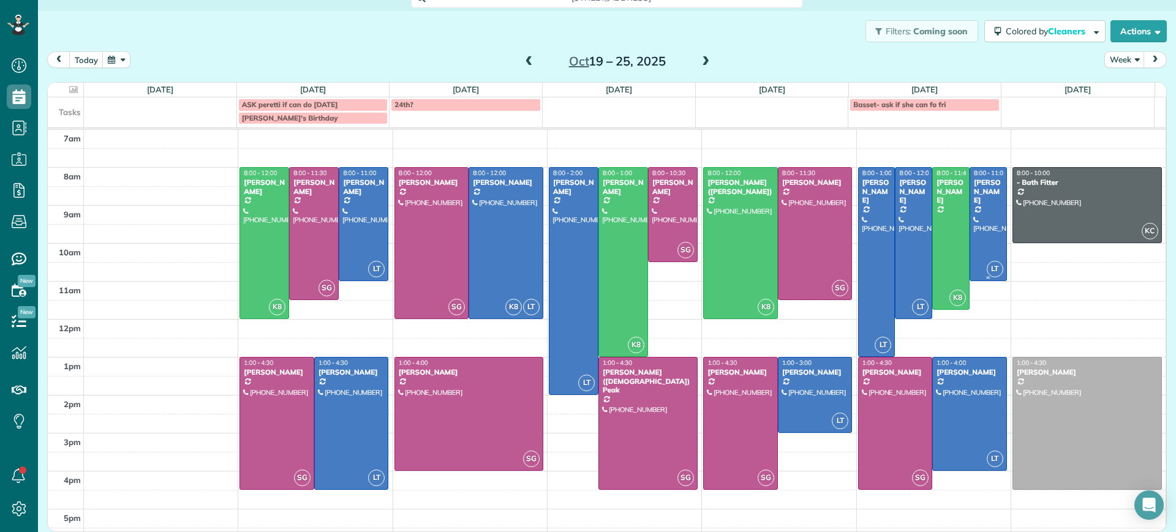
click at [970, 230] on div at bounding box center [988, 224] width 36 height 113
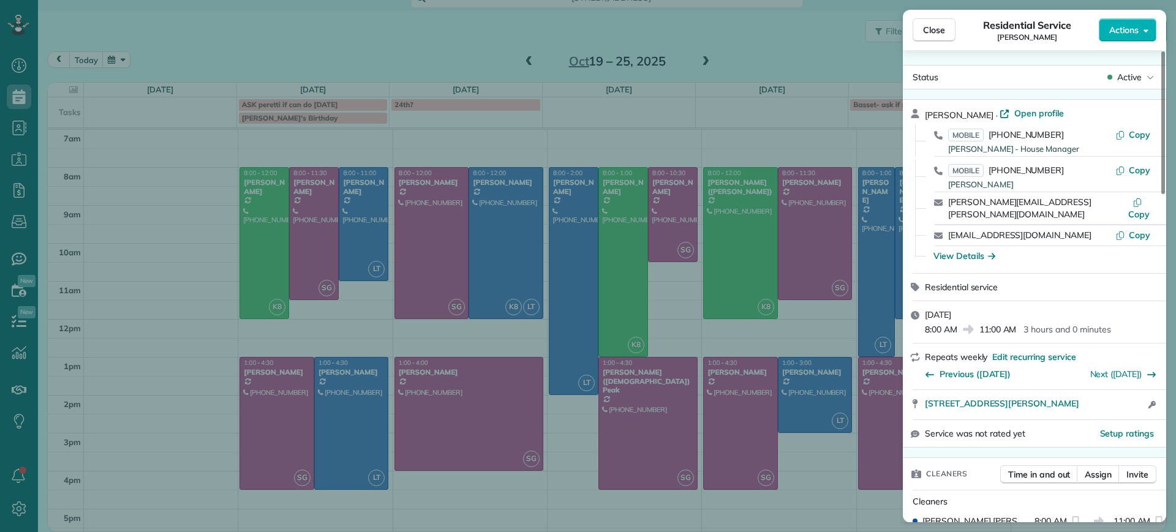
click at [821, 81] on div "Close Residential Service [PERSON_NAME] Actions Status Active [PERSON_NAME] · O…" at bounding box center [588, 266] width 1176 height 532
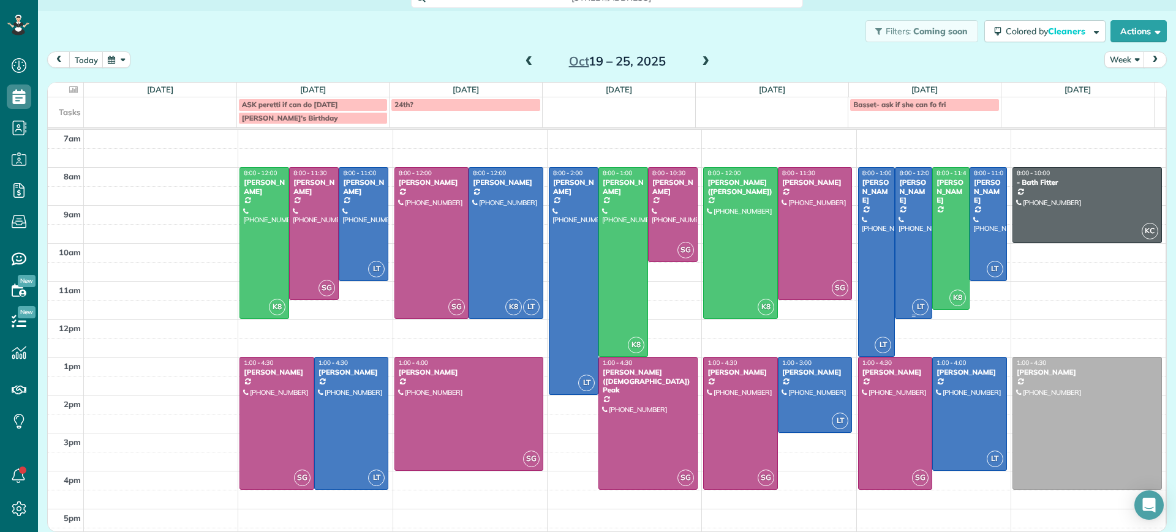
click at [904, 238] on div at bounding box center [913, 243] width 36 height 151
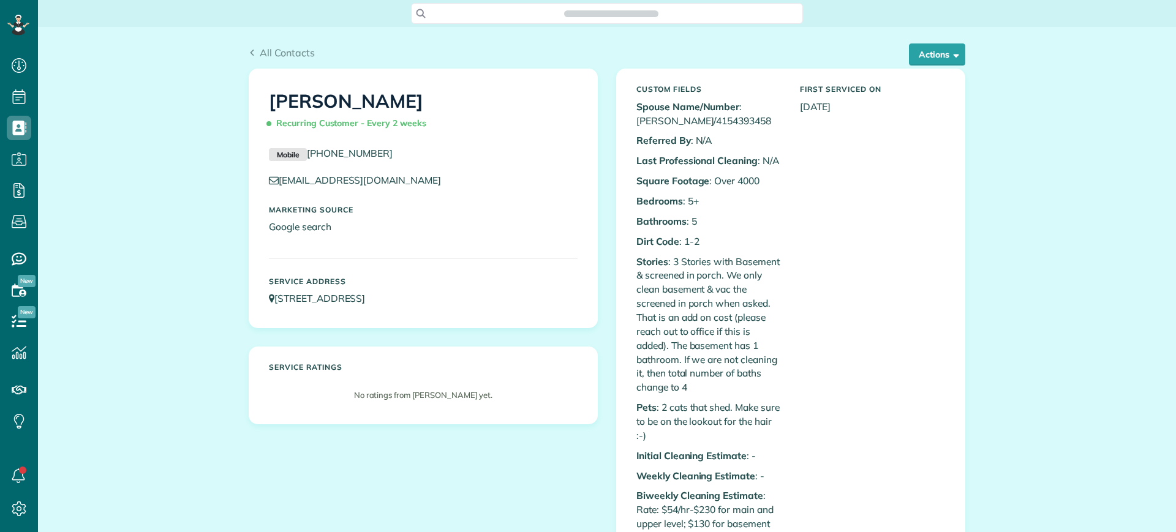
scroll to position [6, 6]
click at [918, 42] on div "All Contacts Actions Edit Add Appointment Recent Activity Send Email Show Past …" at bounding box center [606, 48] width 735 height 42
click at [921, 45] on button "Actions" at bounding box center [937, 54] width 56 height 22
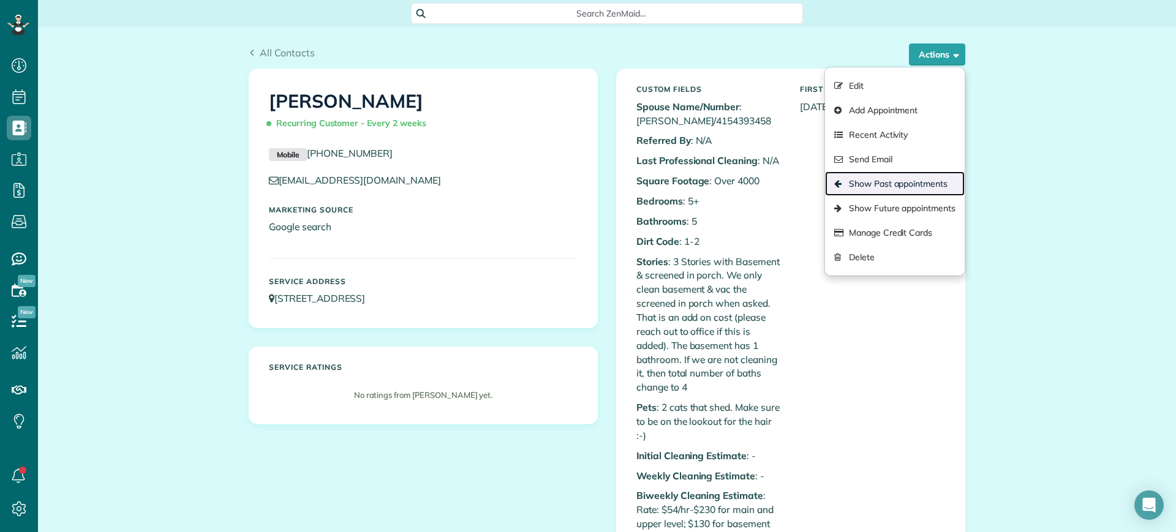
click at [922, 192] on link "Show Past appointments" at bounding box center [895, 183] width 140 height 24
